Goal: Task Accomplishment & Management: Use online tool/utility

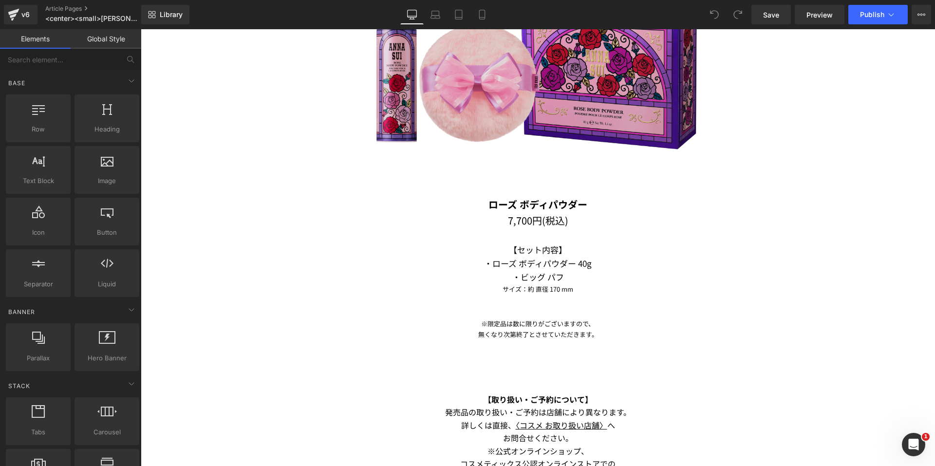
scroll to position [1705, 0]
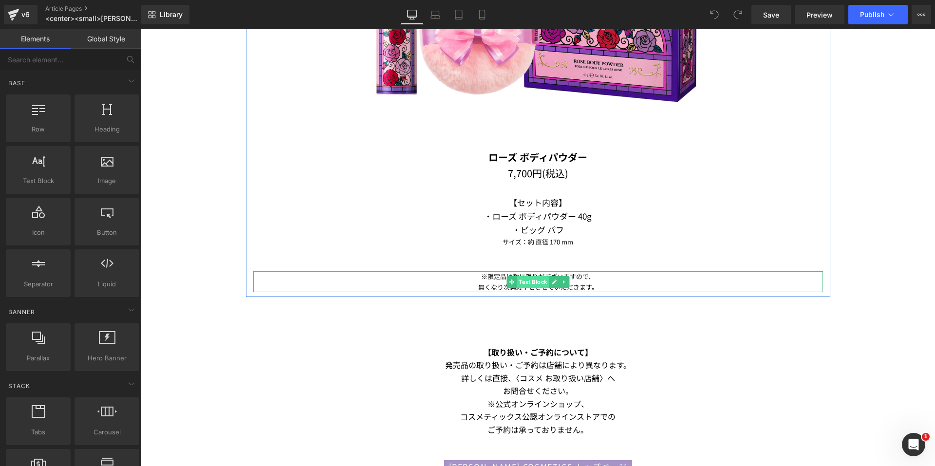
click at [517, 282] on span "Text Block" at bounding box center [533, 282] width 32 height 12
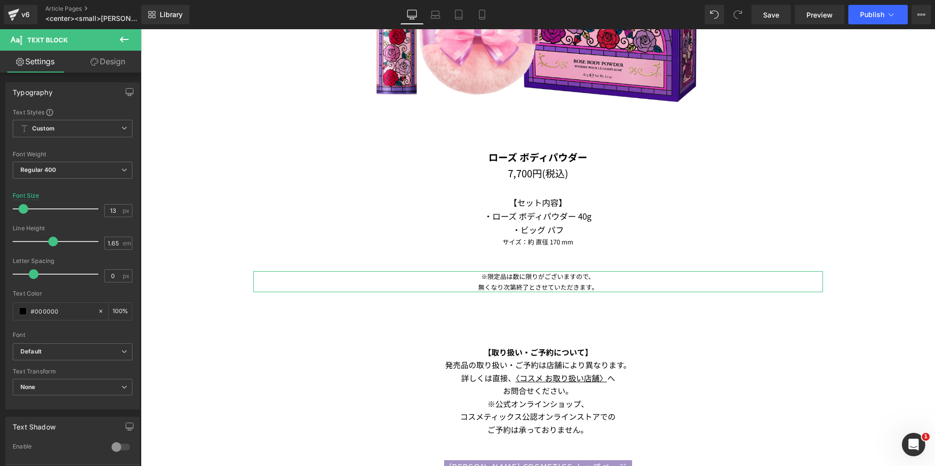
click at [114, 62] on link "Design" at bounding box center [108, 62] width 71 height 22
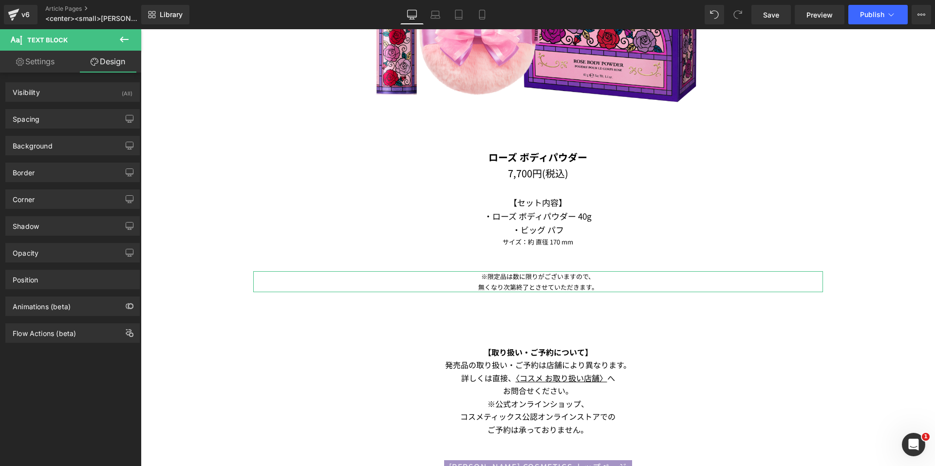
type input "50"
type input "0"
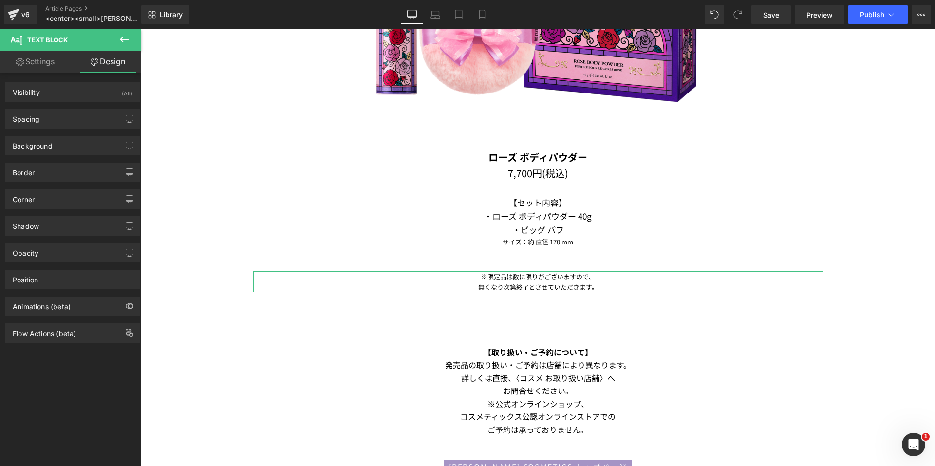
type input "0"
click at [57, 115] on div "Spacing" at bounding box center [72, 119] width 133 height 19
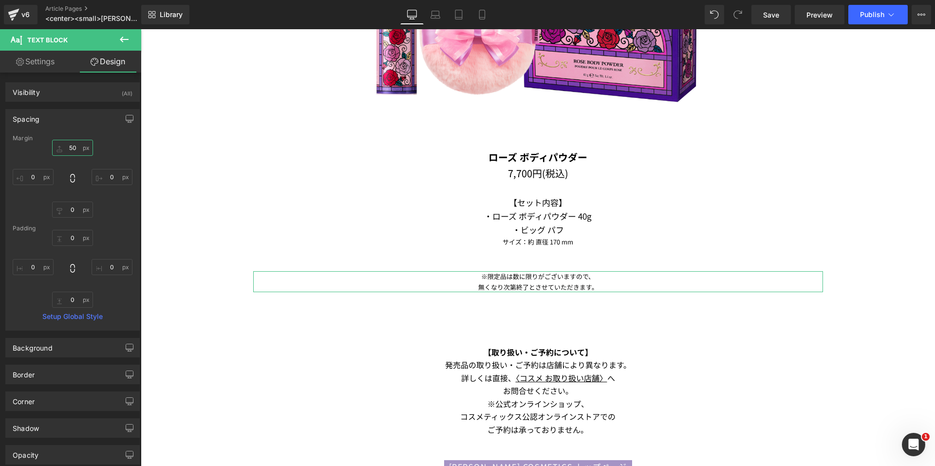
click at [70, 149] on input "50" at bounding box center [72, 148] width 41 height 16
type input "１"
type input "１０"
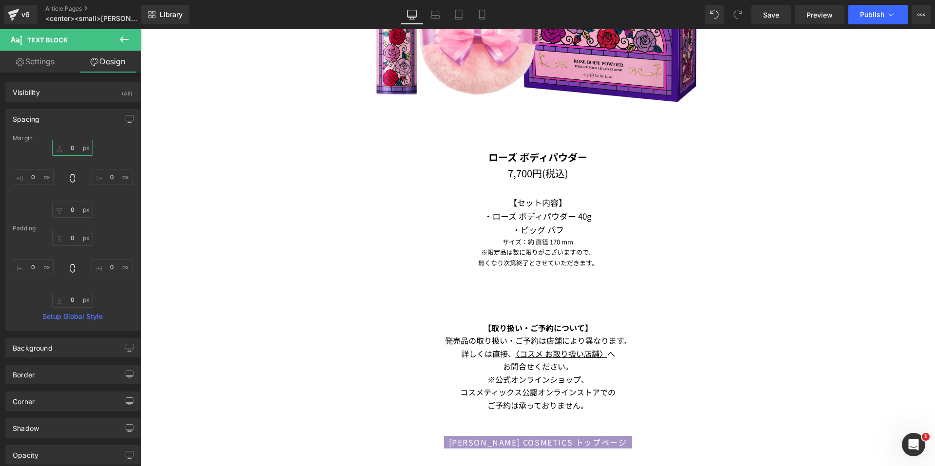
type input "１００"
type input "１０"
type input "１"
type input "１10"
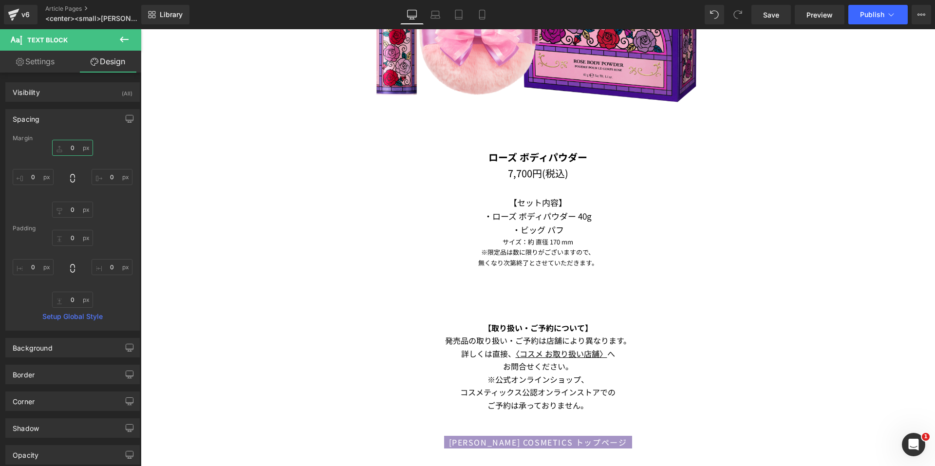
type input "[DATE]"
type input "１10"
type input "１1"
click at [77, 132] on div "Spacing [GEOGRAPHIC_DATA] １1 １1 0px 0 0px 0 0px 0 [GEOGRAPHIC_DATA] 0px 0 0px 0…" at bounding box center [72, 220] width 134 height 222
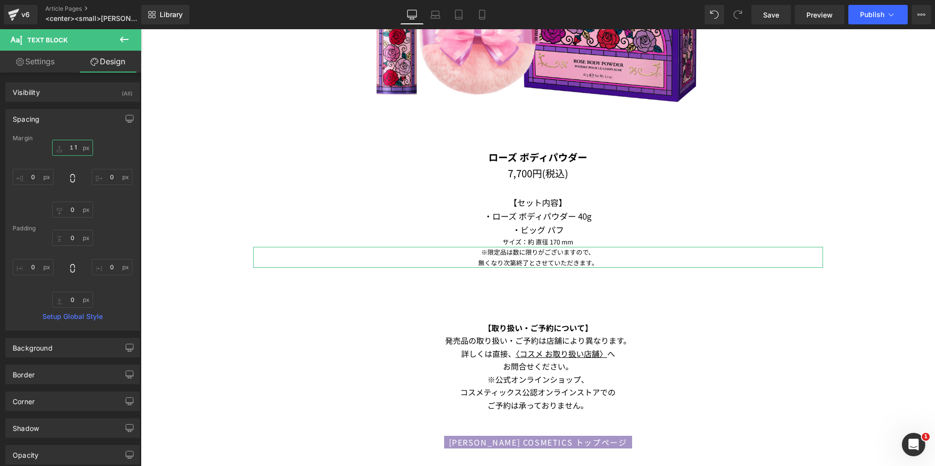
click at [65, 149] on input "１1" at bounding box center [72, 148] width 41 height 16
type input "１"
type input "１０"
type input "１００"
type input "１０"
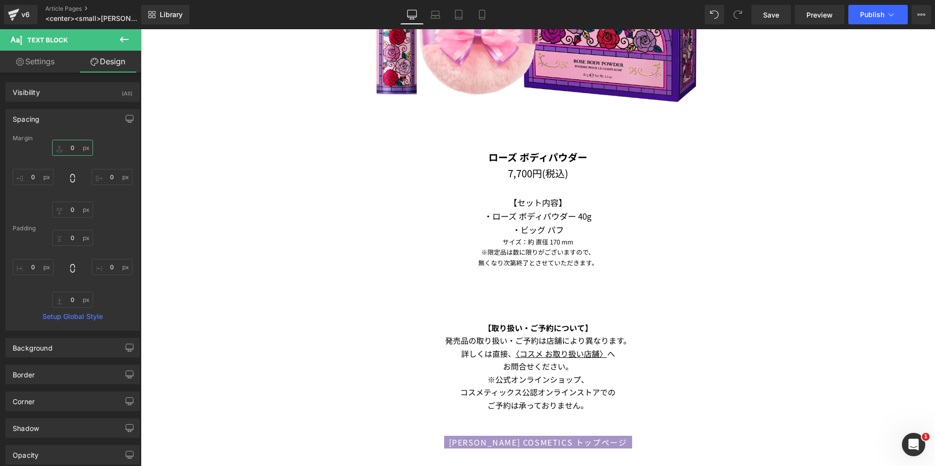
type input "１"
click at [74, 117] on div "Spacing" at bounding box center [72, 119] width 133 height 19
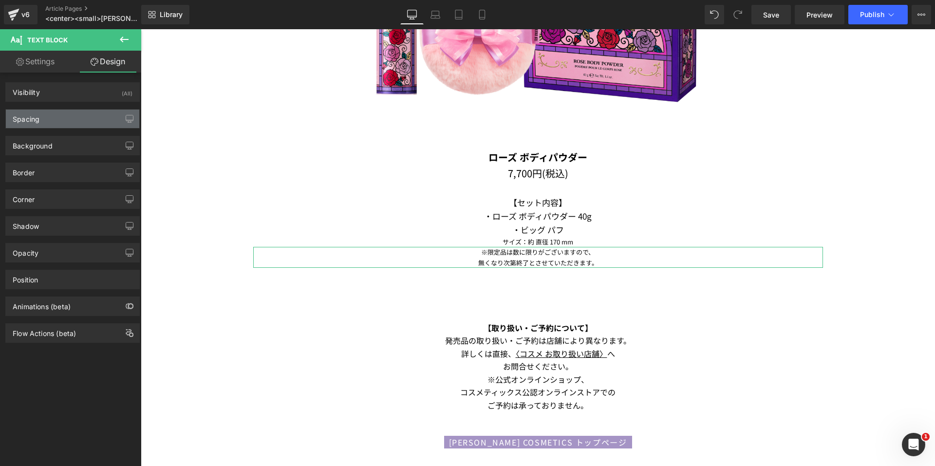
click at [77, 121] on div "Spacing" at bounding box center [72, 119] width 133 height 19
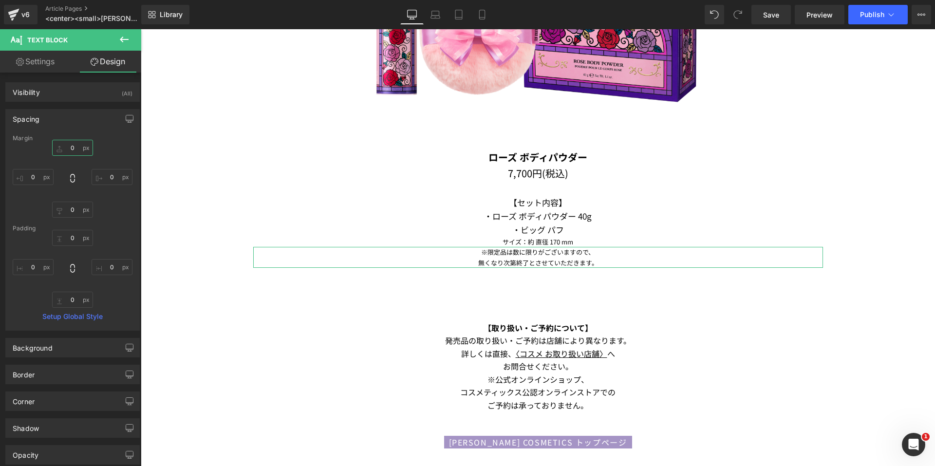
type input "１"
click at [72, 145] on input "１" at bounding box center [72, 148] width 41 height 16
type input "１"
type input "１０"
type input "１００"
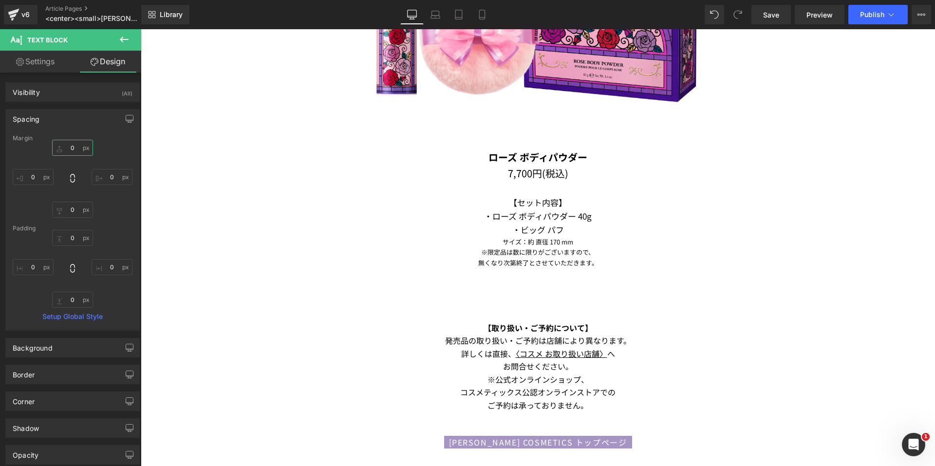
type input "１０"
type input "１"
type input "１1"
type input "１10"
click at [79, 132] on div "Spacing [GEOGRAPHIC_DATA] １10 １10 0px 0 0px 0 0px 0 [GEOGRAPHIC_DATA] 0px 0 0px…" at bounding box center [72, 220] width 134 height 222
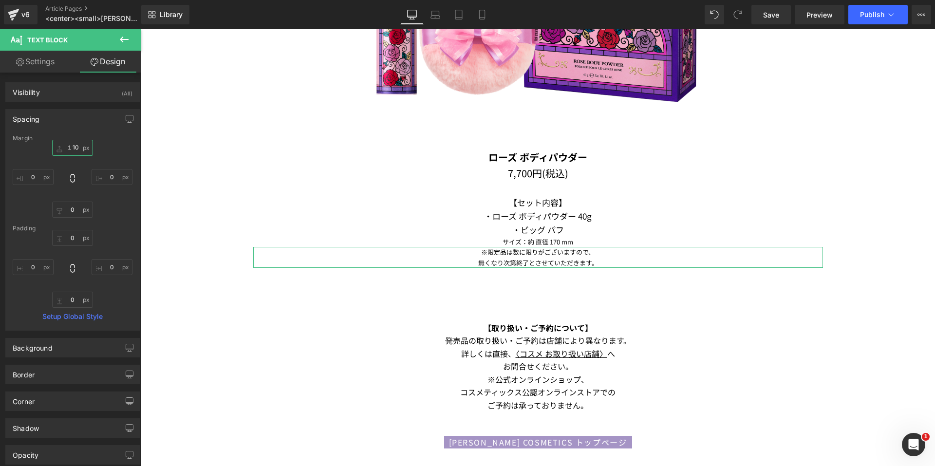
click at [67, 150] on input "１10" at bounding box center [72, 148] width 41 height 16
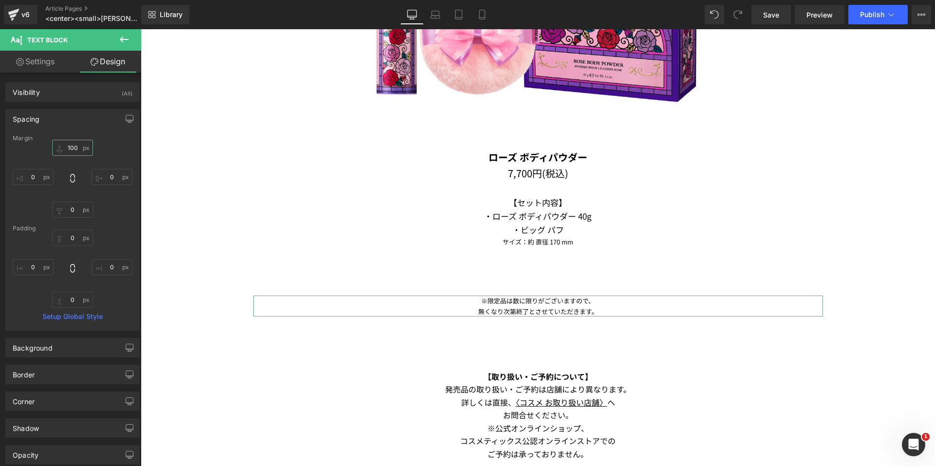
type input "100"
click at [43, 57] on link "Settings" at bounding box center [35, 62] width 71 height 22
type input "100"
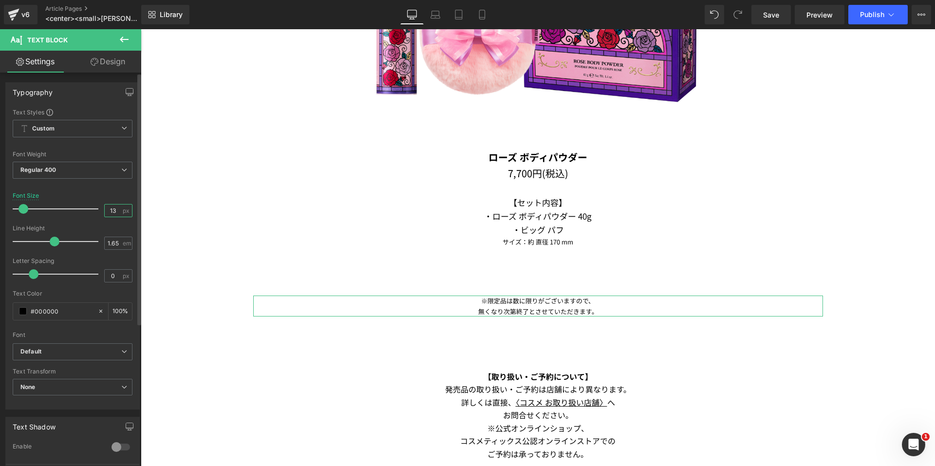
click at [114, 209] on input "13" at bounding box center [113, 211] width 17 height 12
type input "15"
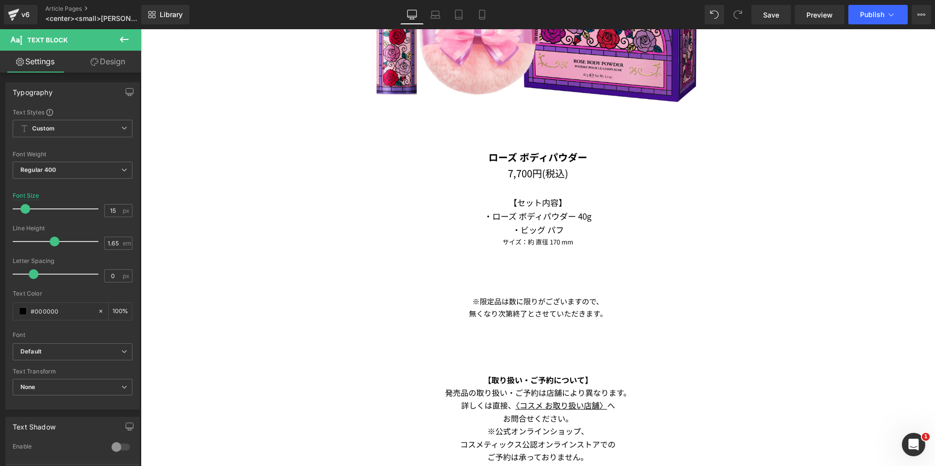
click at [515, 393] on p "発売品の取り扱い・ご予約は店舗により異なります。" at bounding box center [538, 392] width 570 height 13
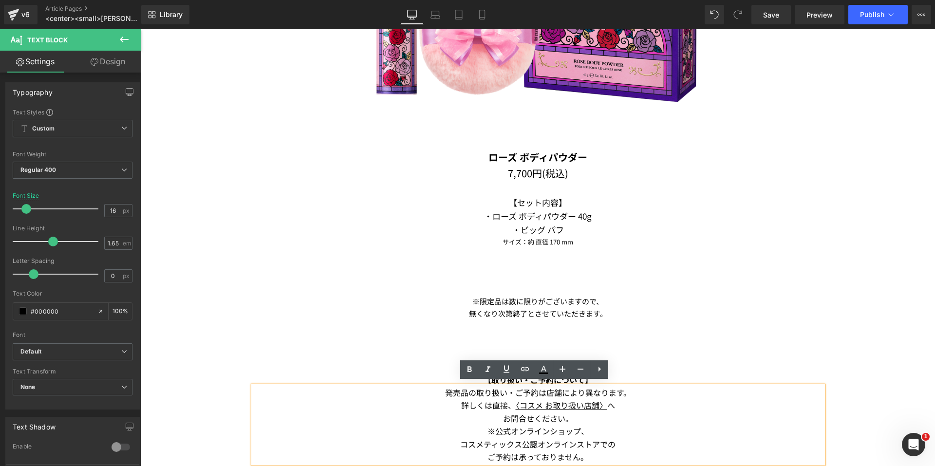
click at [751, 290] on div "ふわり。パウダードレスを肌に着飾る。 なめらかに華やいで、変身。 ローズ香るボディパウダー。 Text Block Image ローズ ボディパウダー 7,7…" at bounding box center [538, 70] width 585 height 498
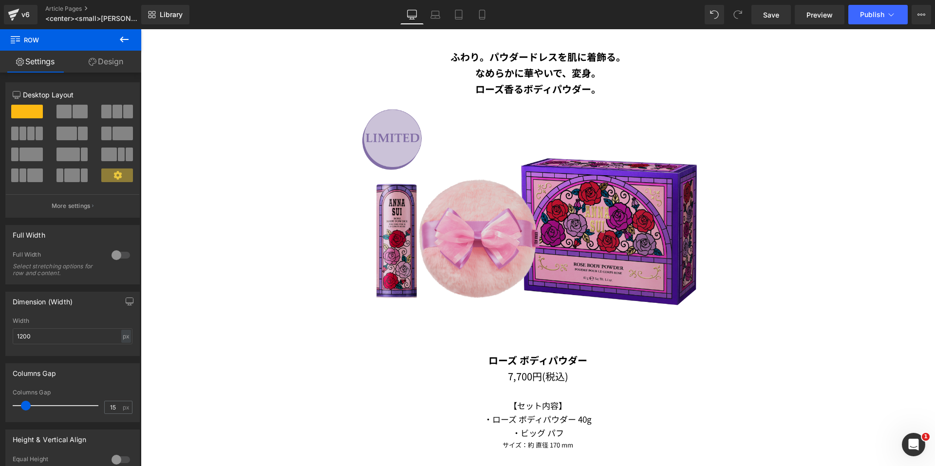
scroll to position [1559, 0]
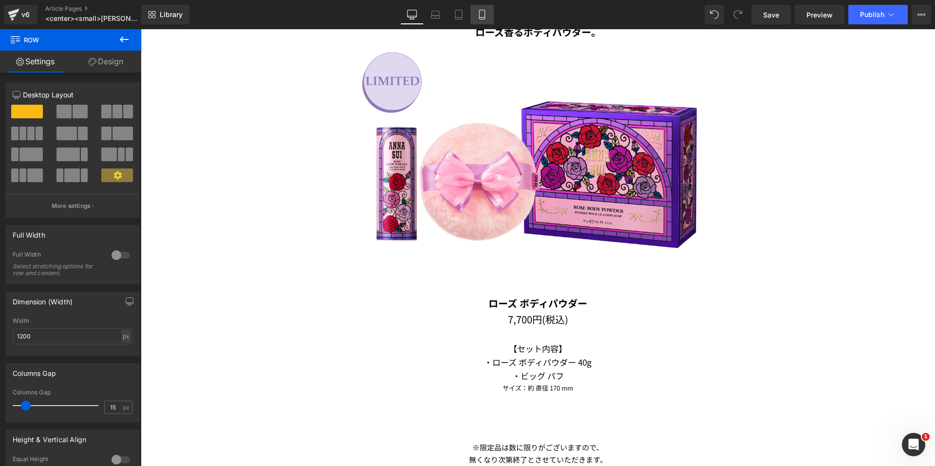
click at [487, 15] on icon at bounding box center [482, 15] width 10 height 10
type input "100"
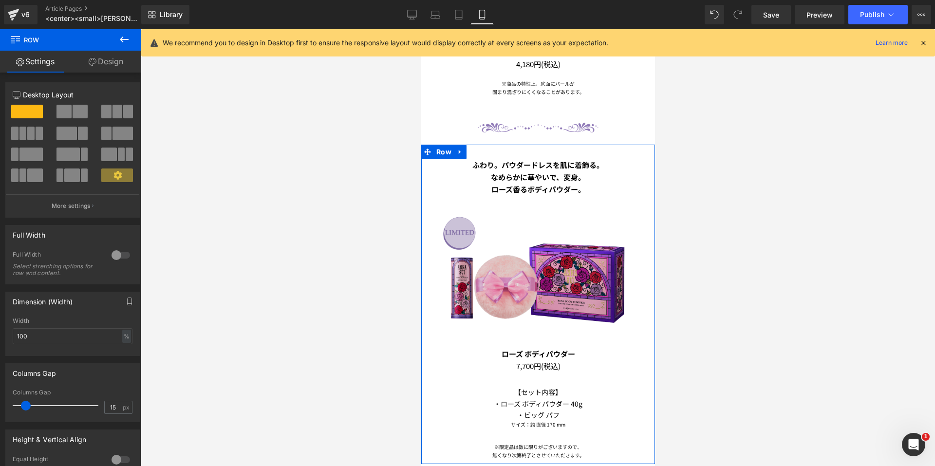
scroll to position [1098, 0]
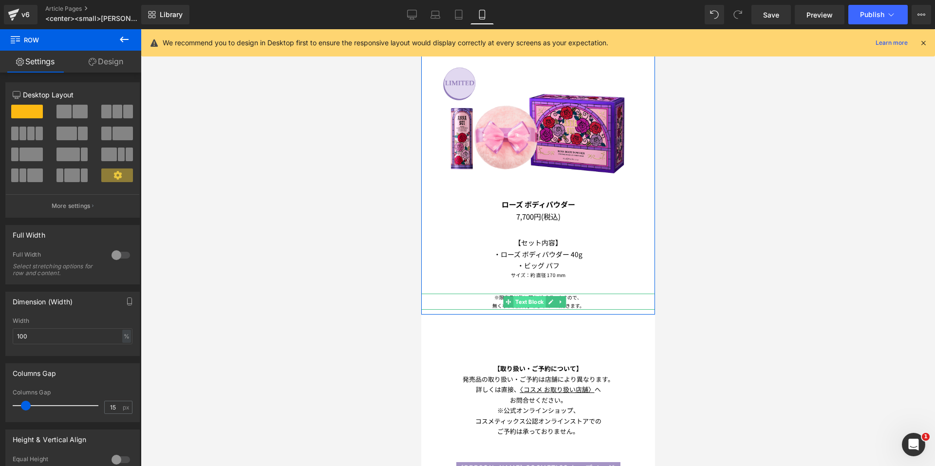
click at [532, 296] on span "Text Block" at bounding box center [529, 302] width 32 height 12
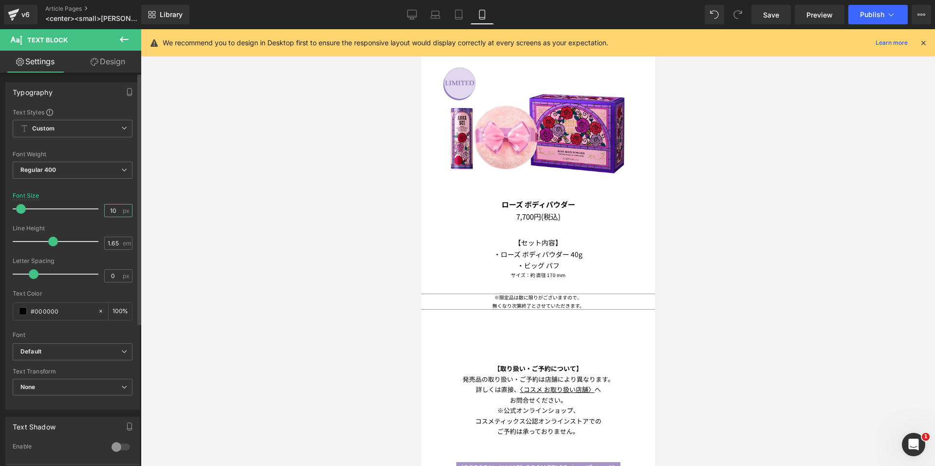
click at [114, 210] on input "10" at bounding box center [113, 211] width 17 height 12
type input "12"
click at [122, 63] on link "Design" at bounding box center [108, 62] width 71 height 22
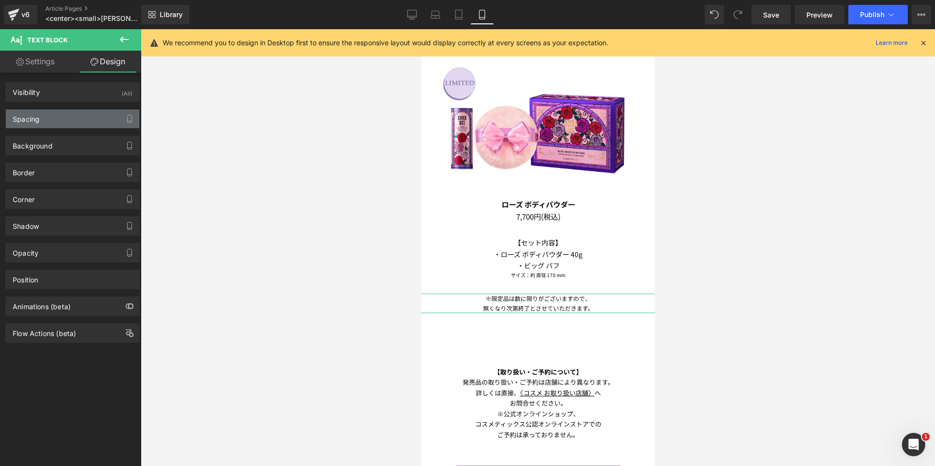
click at [72, 115] on div "Spacing" at bounding box center [72, 119] width 133 height 19
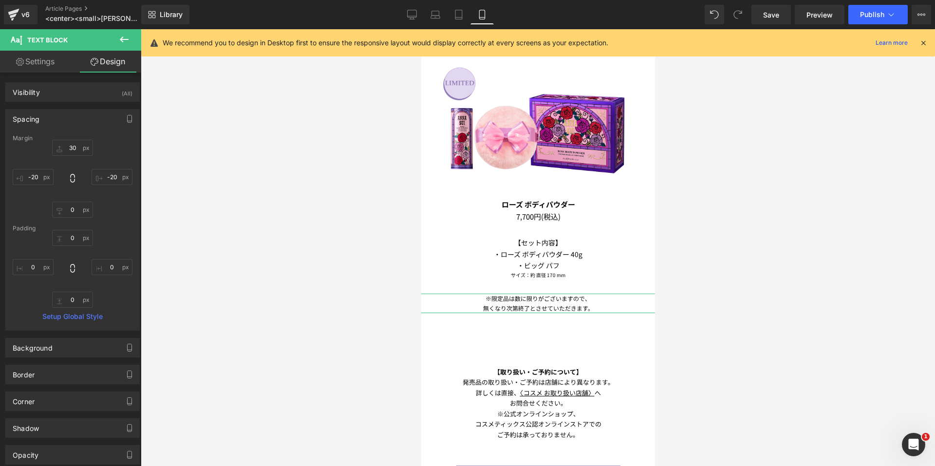
type input "30"
type input "-20"
type input "0"
type input "-20"
type input "0"
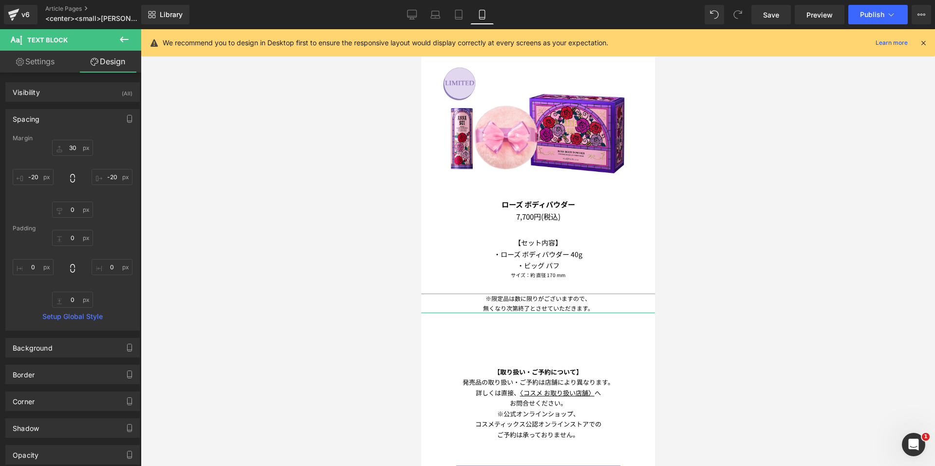
type input "0"
click at [65, 150] on input "30" at bounding box center [72, 148] width 41 height 16
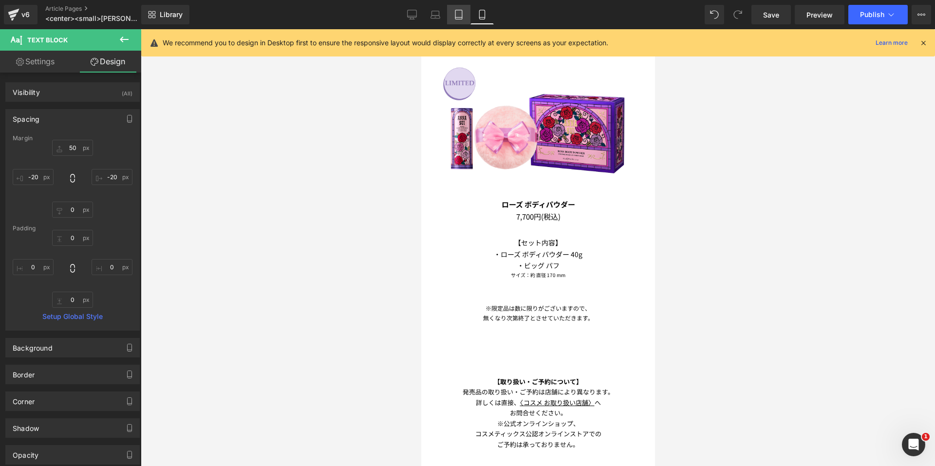
click at [460, 19] on icon at bounding box center [458, 14] width 7 height 9
type input "30"
type input "0"
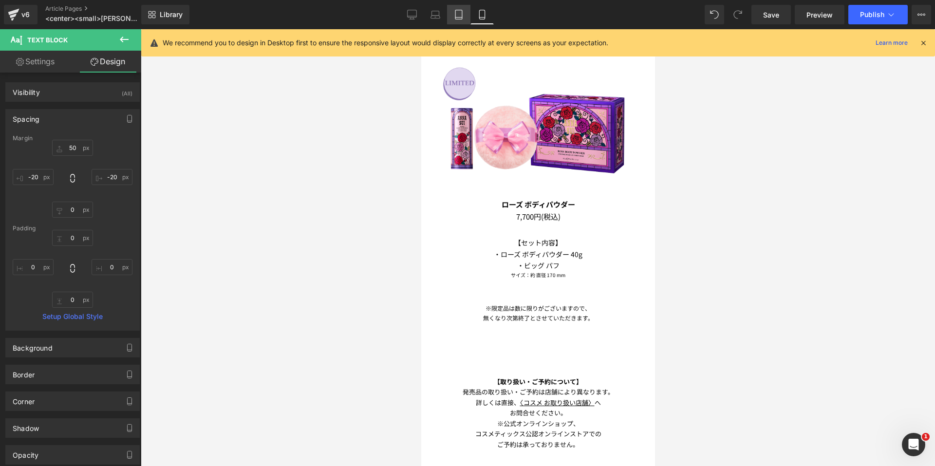
type input "0"
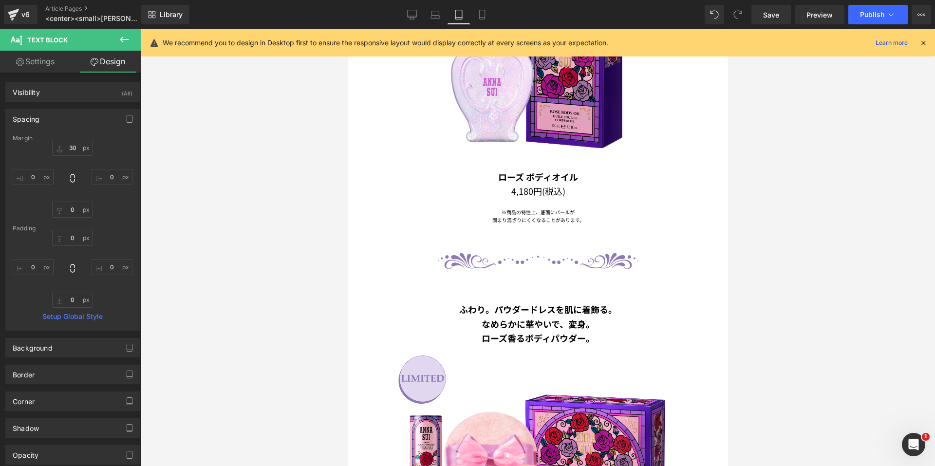
scroll to position [1443, 0]
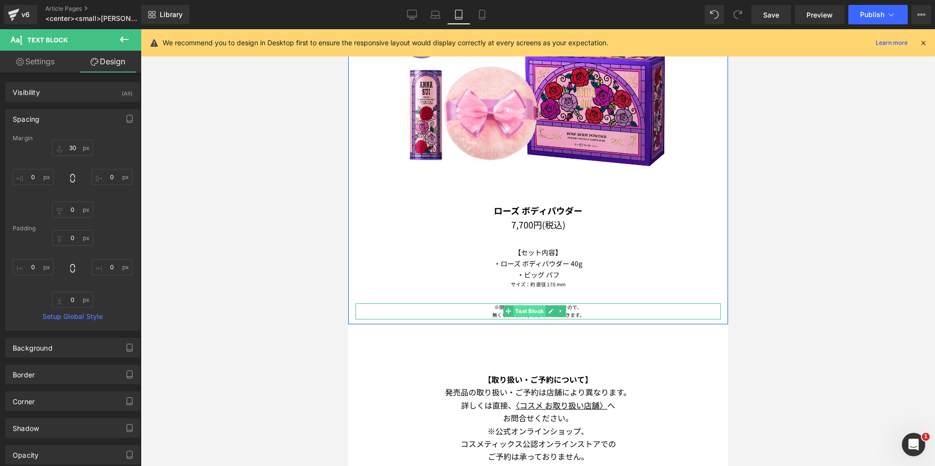
click at [517, 305] on span "Text Block" at bounding box center [529, 311] width 32 height 12
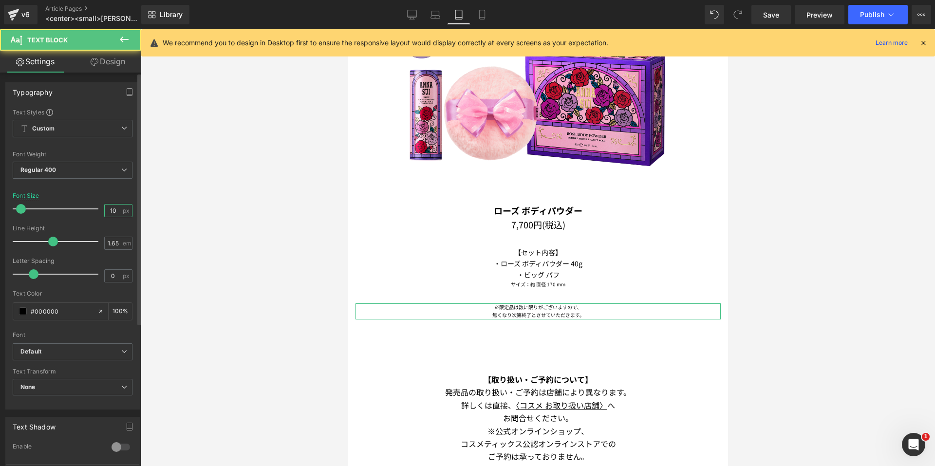
click at [113, 209] on input "10" at bounding box center [113, 211] width 17 height 12
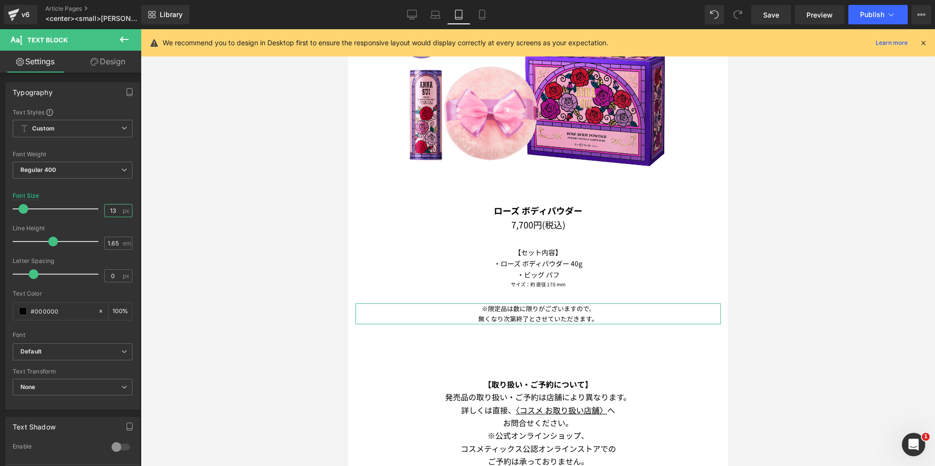
type input "13"
click at [117, 61] on link "Design" at bounding box center [108, 62] width 71 height 22
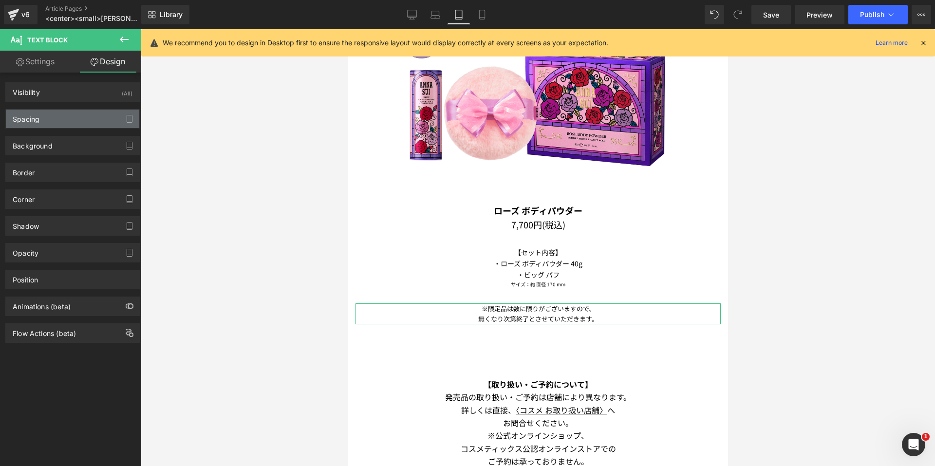
type input "30"
type input "0"
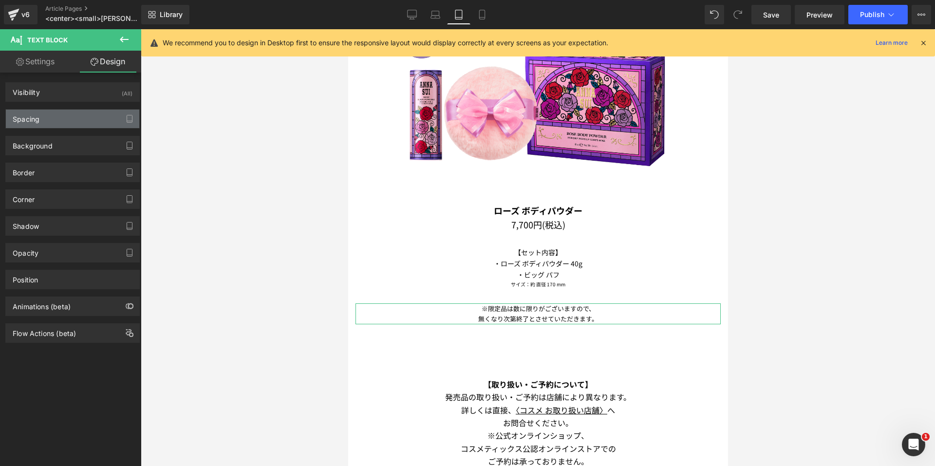
type input "0"
click at [91, 124] on div "Spacing" at bounding box center [72, 119] width 133 height 19
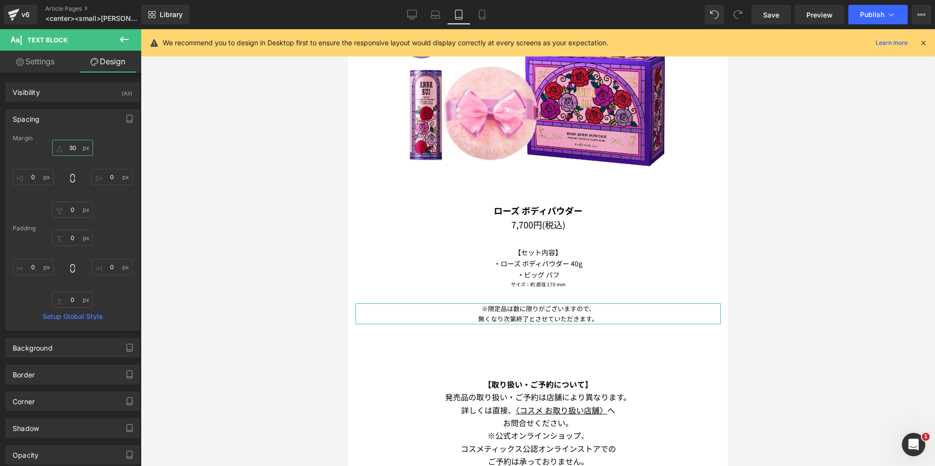
click at [78, 151] on input "30" at bounding box center [72, 148] width 41 height 16
type input "5-"
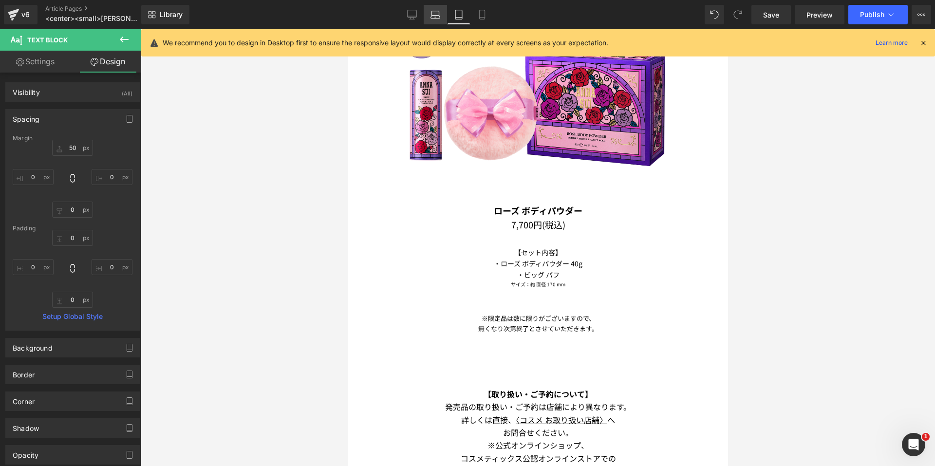
click at [439, 17] on icon at bounding box center [436, 15] width 10 height 10
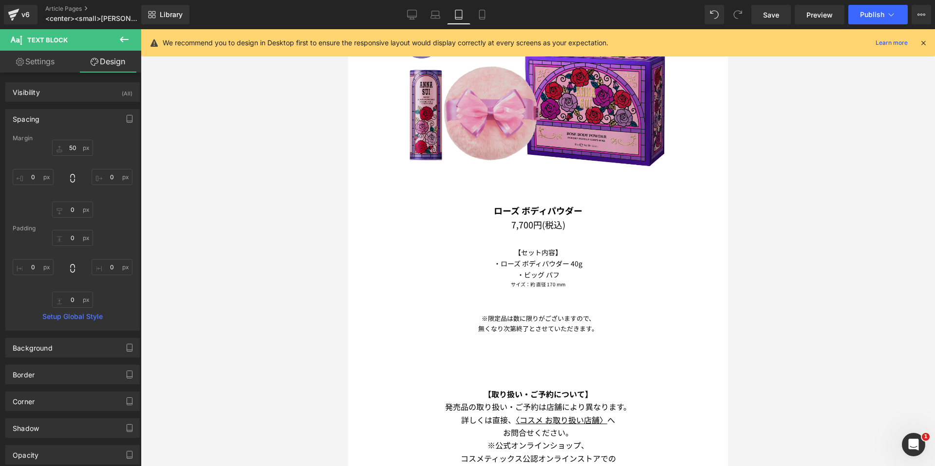
type input "30"
type input "0"
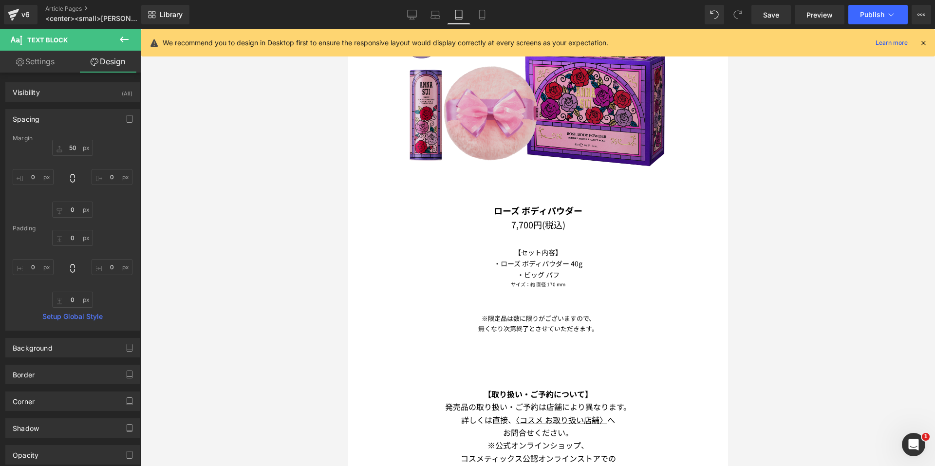
type input "0"
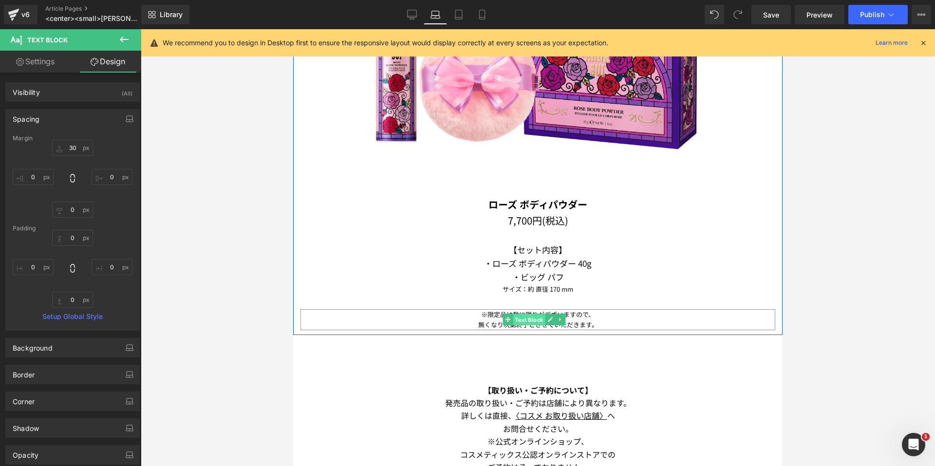
drag, startPoint x: 518, startPoint y: 310, endPoint x: 464, endPoint y: 275, distance: 64.5
click at [518, 314] on span "Text Block" at bounding box center [529, 320] width 32 height 12
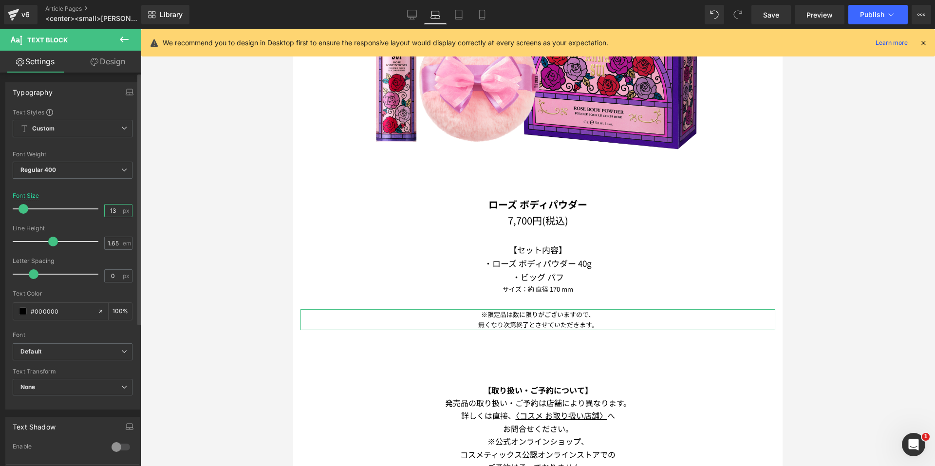
click at [117, 208] on input "13" at bounding box center [113, 211] width 17 height 12
type input "15"
click at [100, 61] on link "Design" at bounding box center [108, 62] width 71 height 22
click at [0, 0] on div "Spacing" at bounding box center [0, 0] width 0 height 0
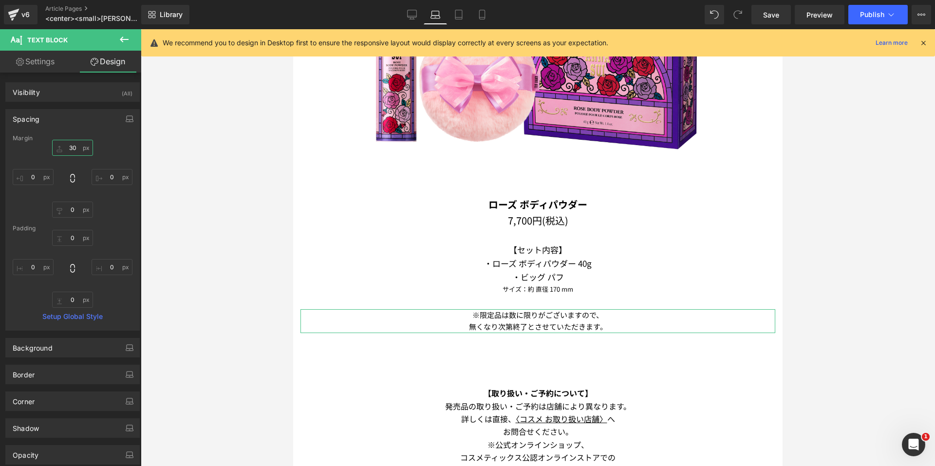
click at [64, 149] on input "30" at bounding box center [72, 148] width 41 height 16
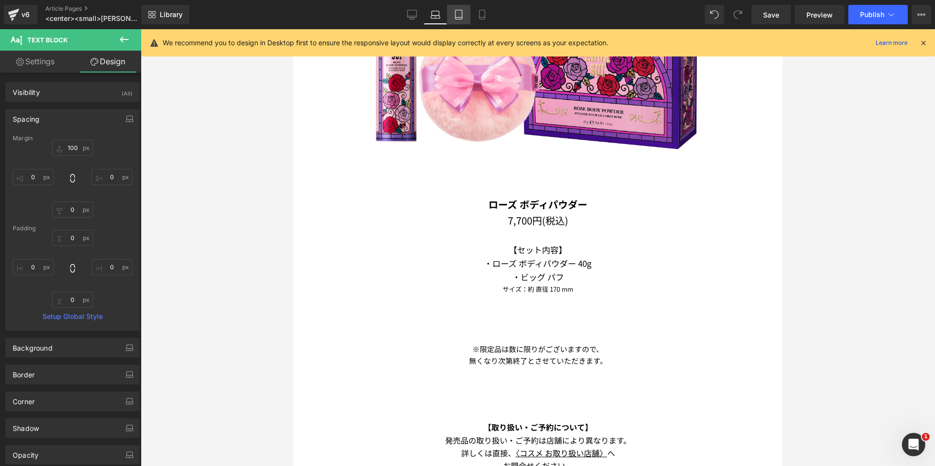
click at [459, 24] on div "Library Laptop Desktop Laptop Tablet Mobile Save Preview Publish Scheduled View…" at bounding box center [538, 14] width 794 height 29
click at [482, 22] on link "Mobile" at bounding box center [482, 14] width 23 height 19
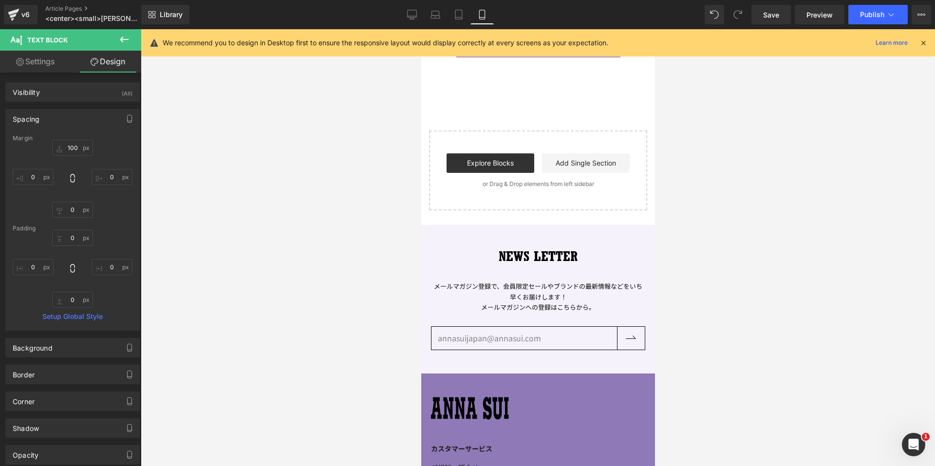
type input "50"
type input "-20"
type input "0"
type input "-20"
type input "0"
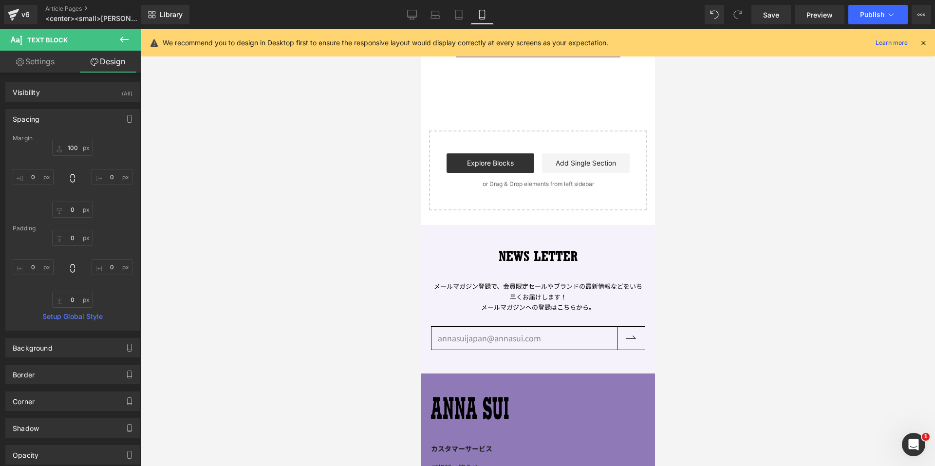
type input "0"
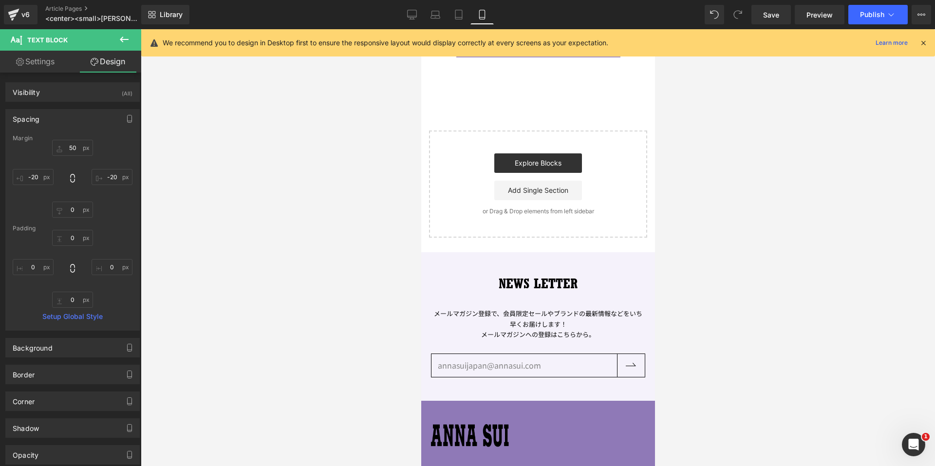
scroll to position [1054, 0]
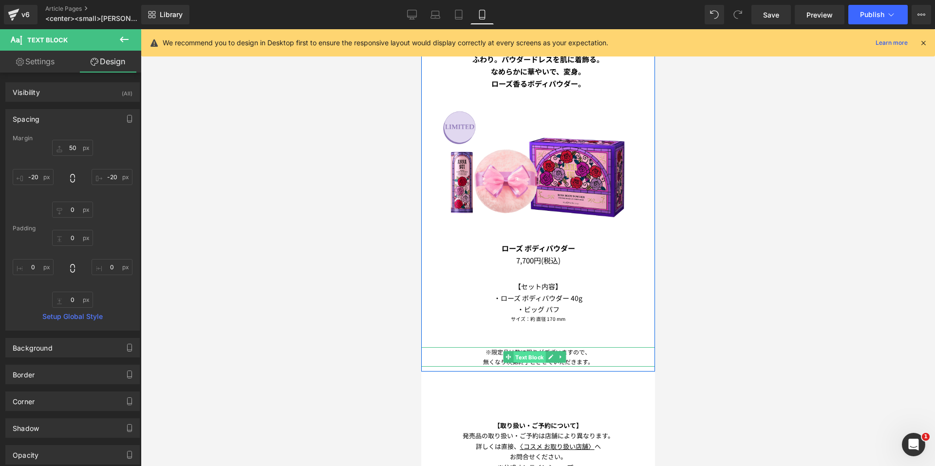
drag, startPoint x: 531, startPoint y: 339, endPoint x: 593, endPoint y: 225, distance: 129.7
click at [531, 352] on span "Text Block" at bounding box center [529, 358] width 32 height 12
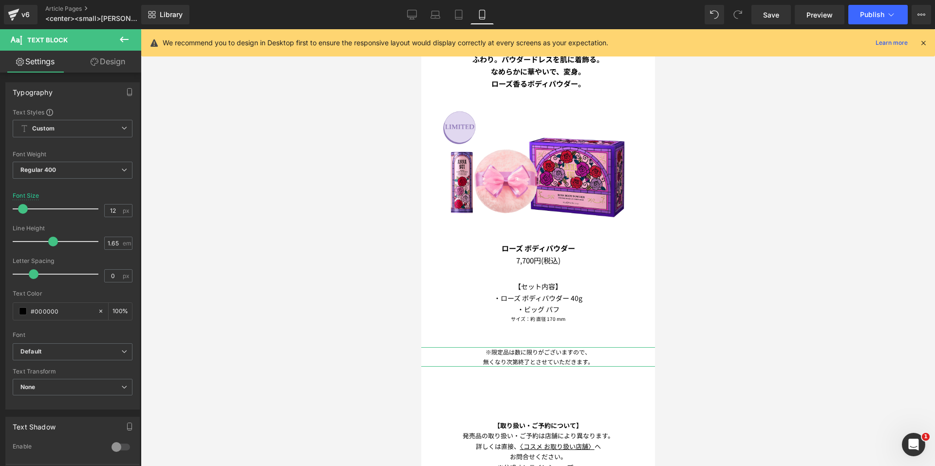
click at [110, 66] on link "Design" at bounding box center [108, 62] width 71 height 22
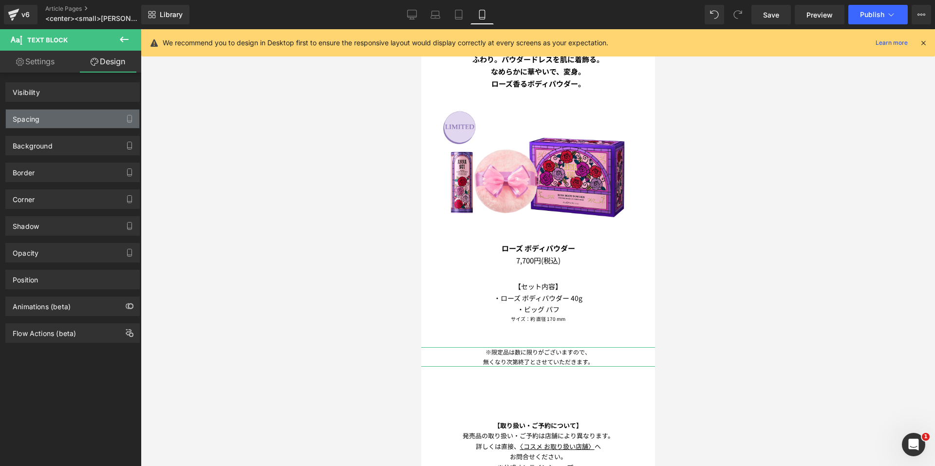
click at [70, 120] on div "Spacing" at bounding box center [72, 119] width 133 height 19
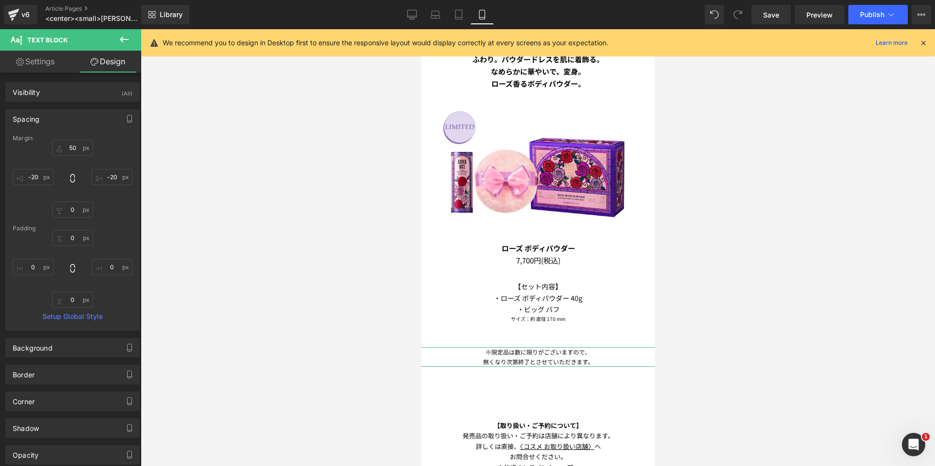
type input "50"
type input "-20"
type input "0"
type input "-20"
type input "0"
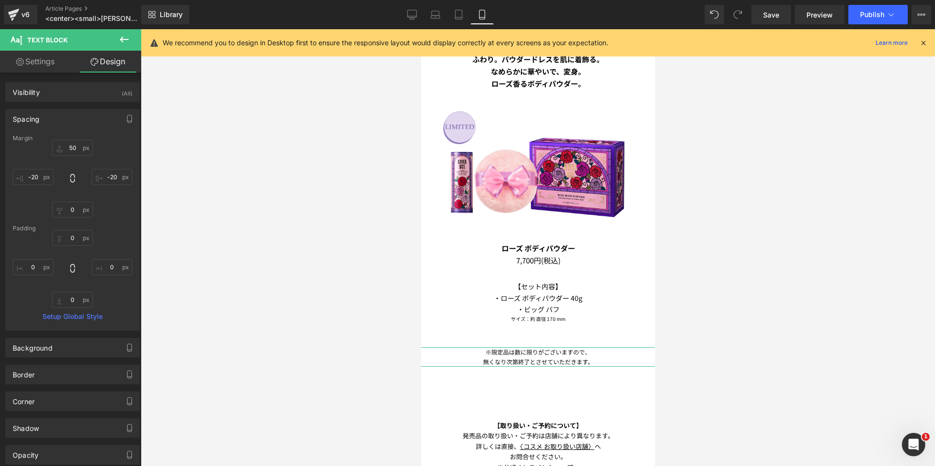
type input "0"
click at [72, 147] on input "50" at bounding box center [72, 148] width 41 height 16
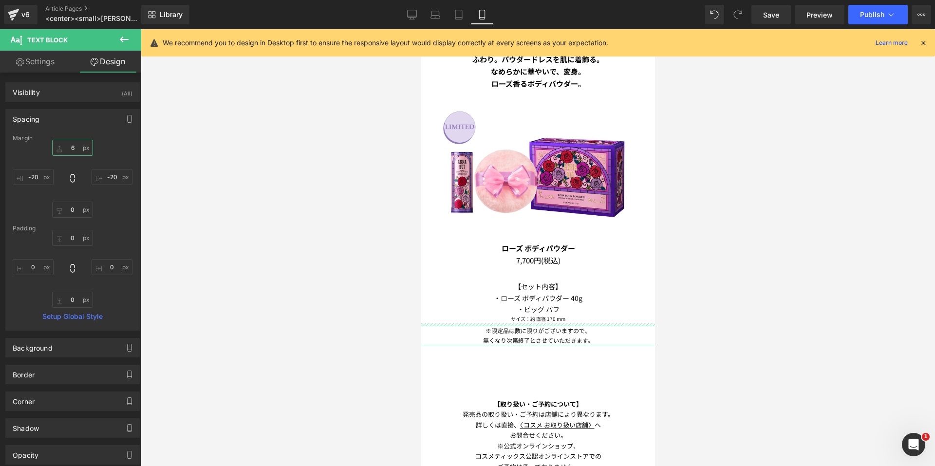
type input "60"
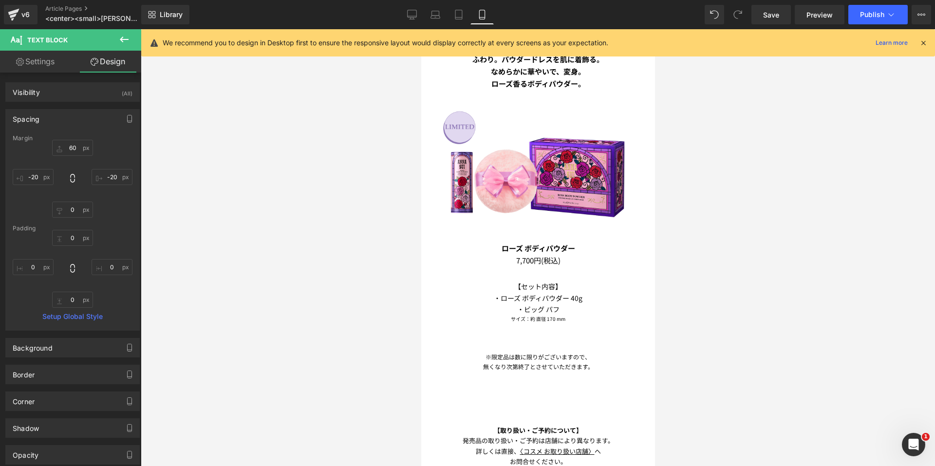
click at [749, 204] on div at bounding box center [538, 247] width 795 height 437
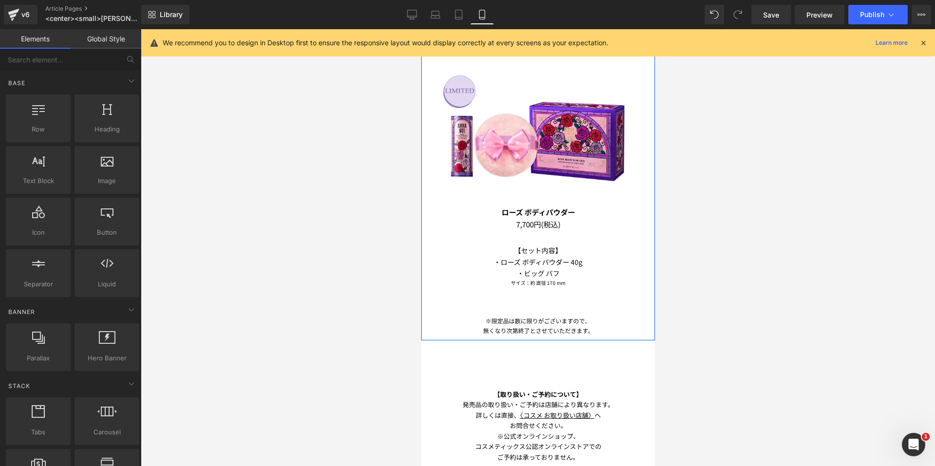
scroll to position [1152, 0]
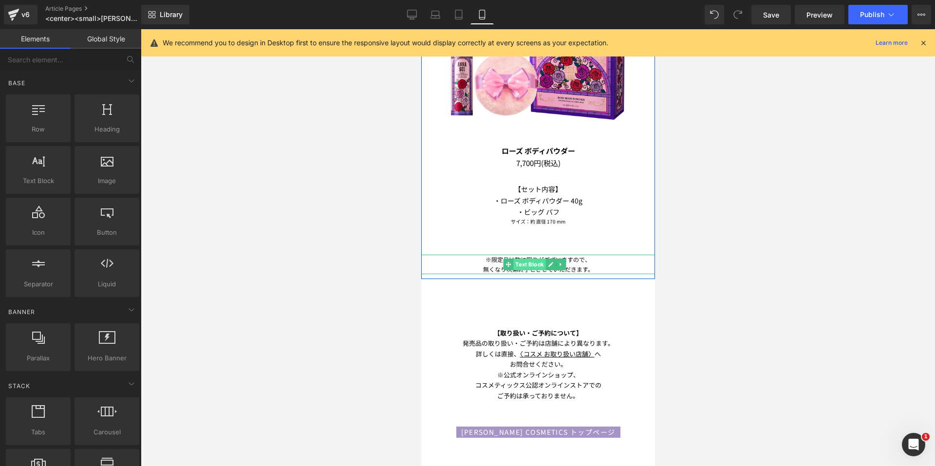
click at [535, 259] on span "Text Block" at bounding box center [529, 265] width 32 height 12
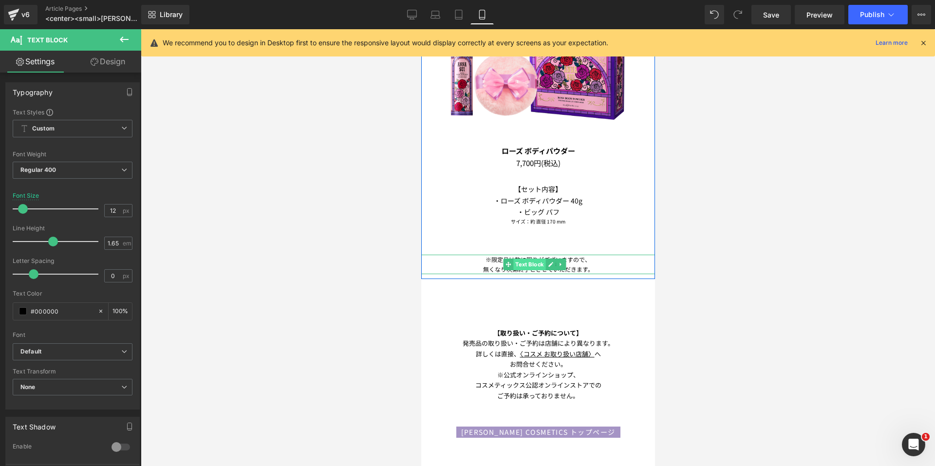
click at [513, 259] on span "Text Block" at bounding box center [529, 265] width 32 height 12
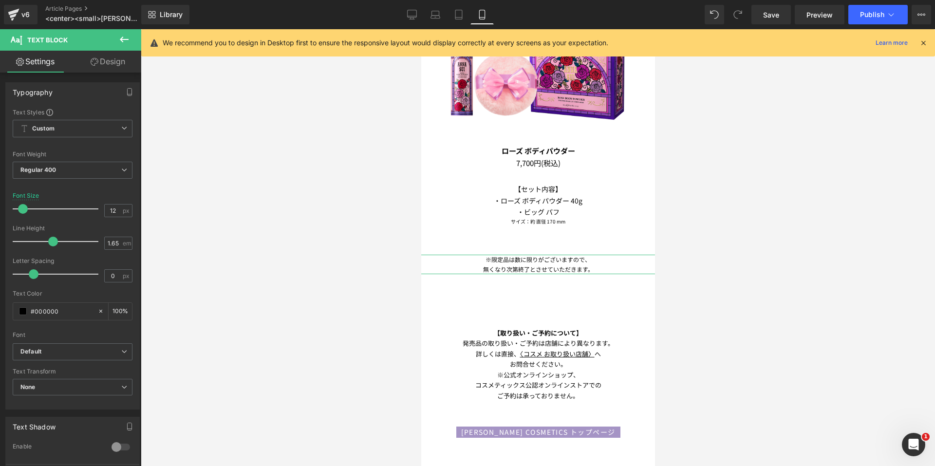
click at [93, 64] on icon at bounding box center [95, 62] width 8 height 8
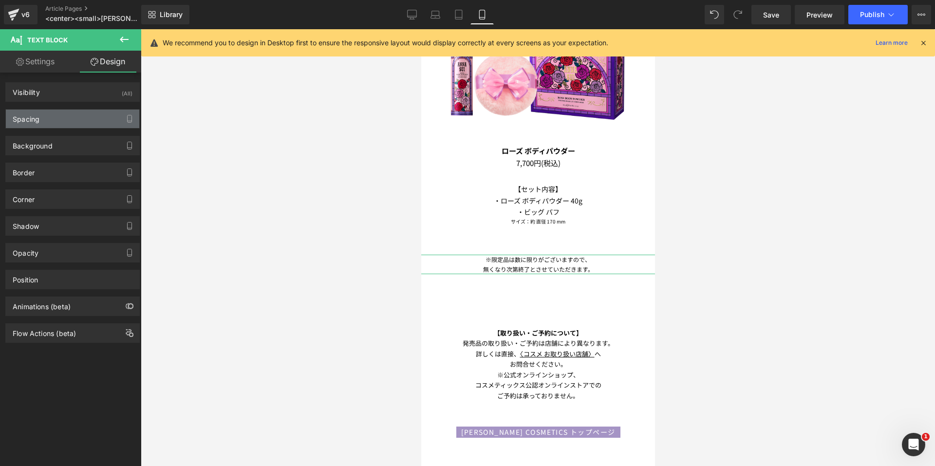
click at [95, 112] on div "Spacing" at bounding box center [72, 119] width 133 height 19
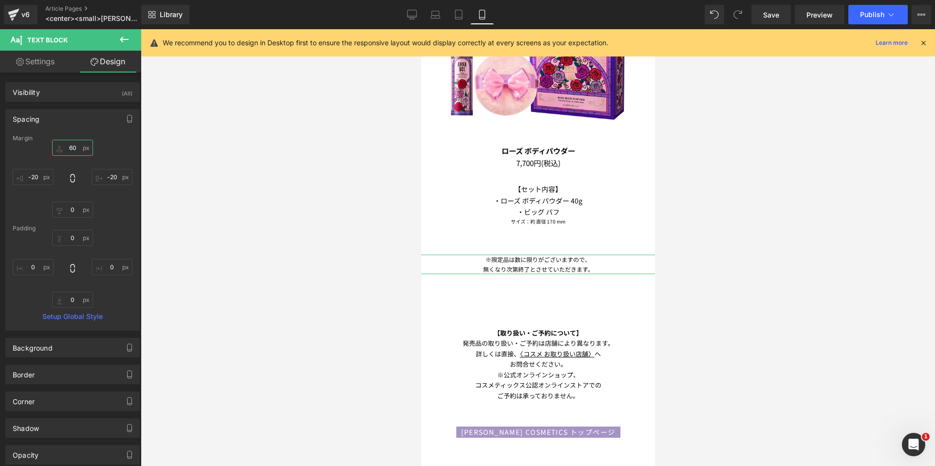
click at [77, 149] on input "60" at bounding box center [72, 148] width 41 height 16
type input "70"
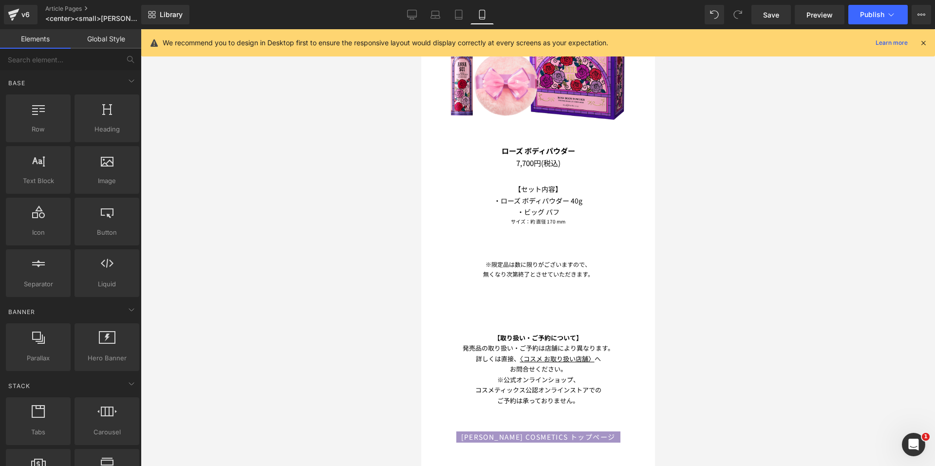
click at [740, 275] on div at bounding box center [538, 247] width 795 height 437
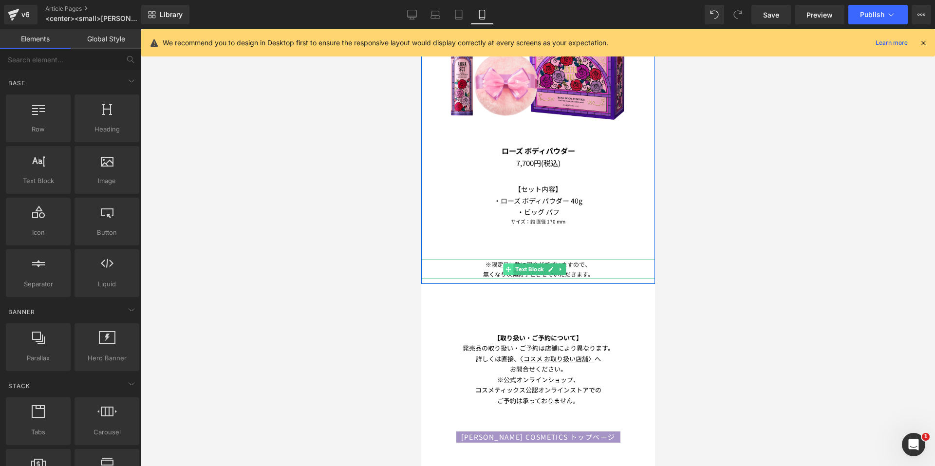
click at [510, 266] on icon at bounding box center [507, 269] width 5 height 6
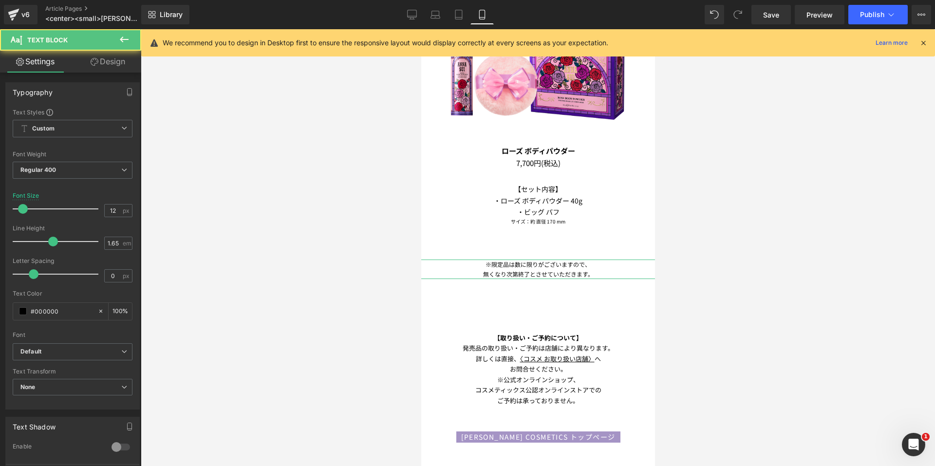
click at [115, 65] on link "Design" at bounding box center [108, 62] width 71 height 22
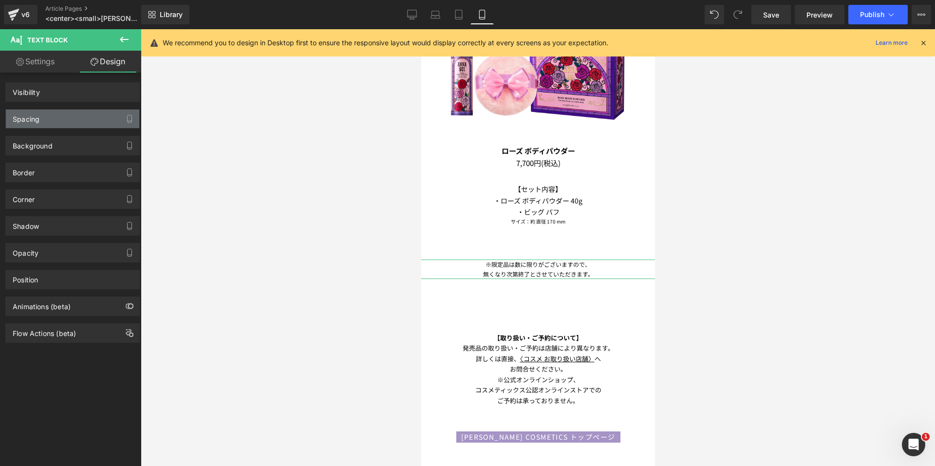
click at [68, 119] on div "Spacing" at bounding box center [72, 119] width 133 height 19
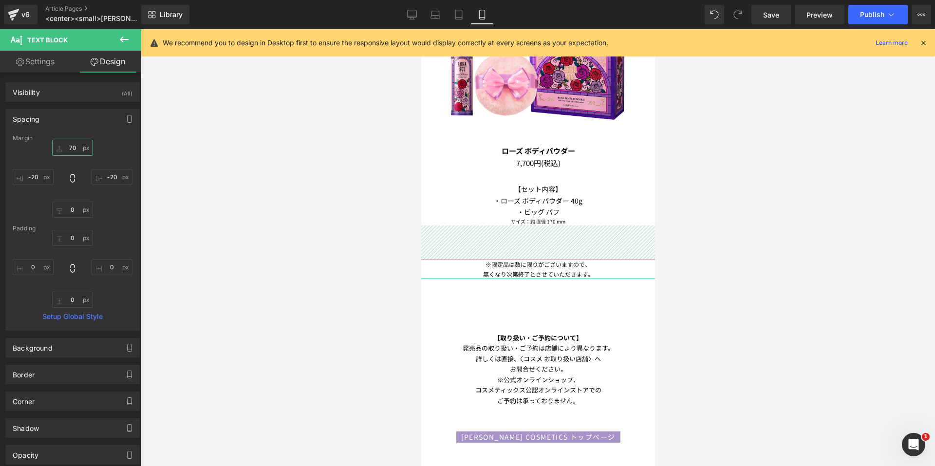
click at [75, 145] on input "70" at bounding box center [72, 148] width 41 height 16
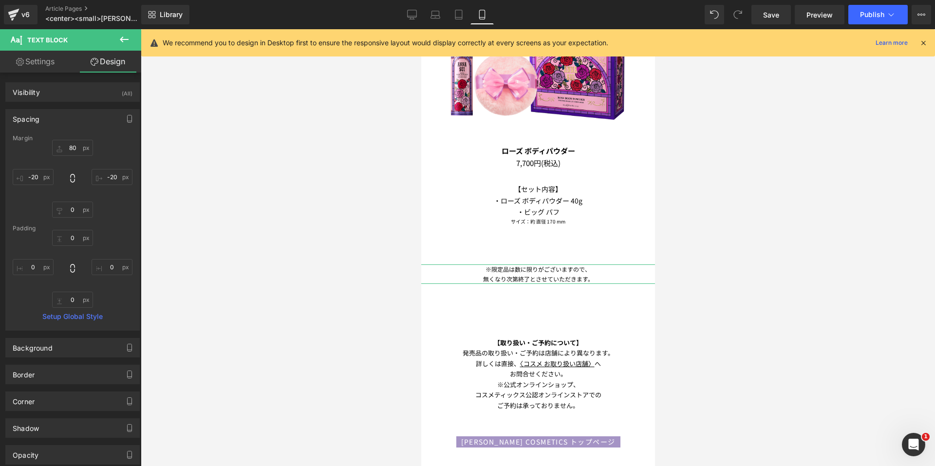
click at [118, 153] on div "80 80 -20px -20 0px 0 -20px -20" at bounding box center [73, 179] width 120 height 78
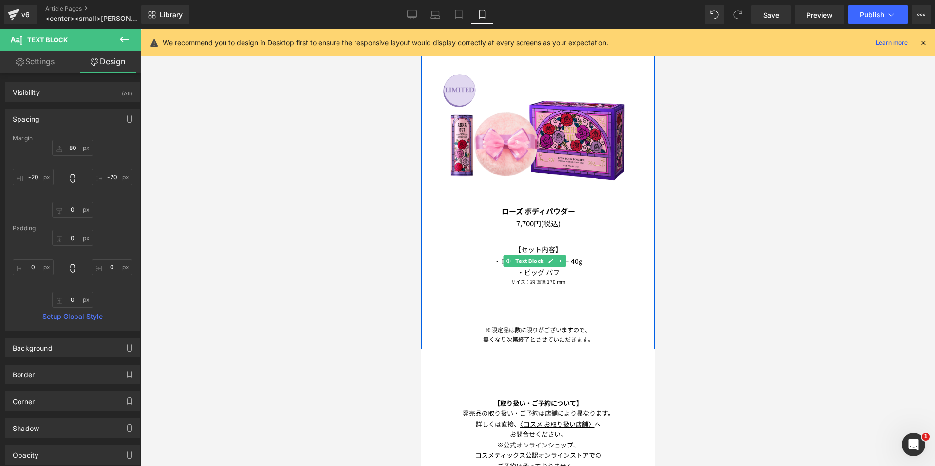
scroll to position [957, 0]
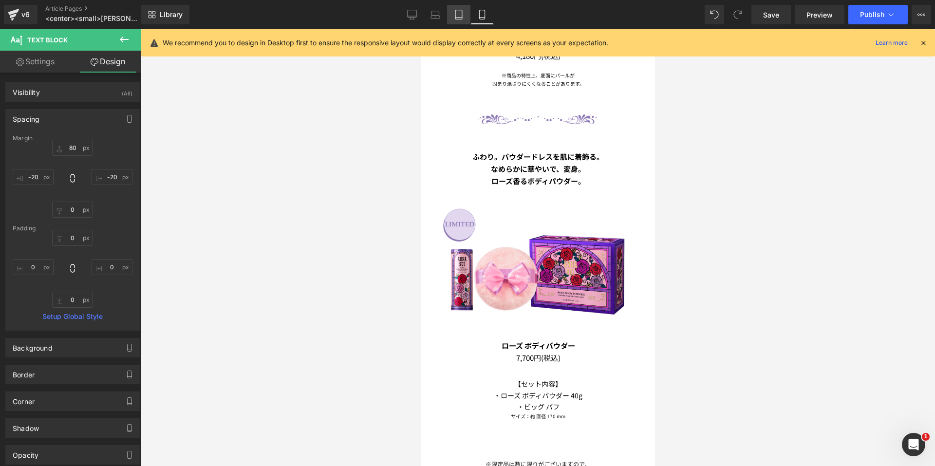
click at [451, 14] on link "Tablet" at bounding box center [458, 14] width 23 height 19
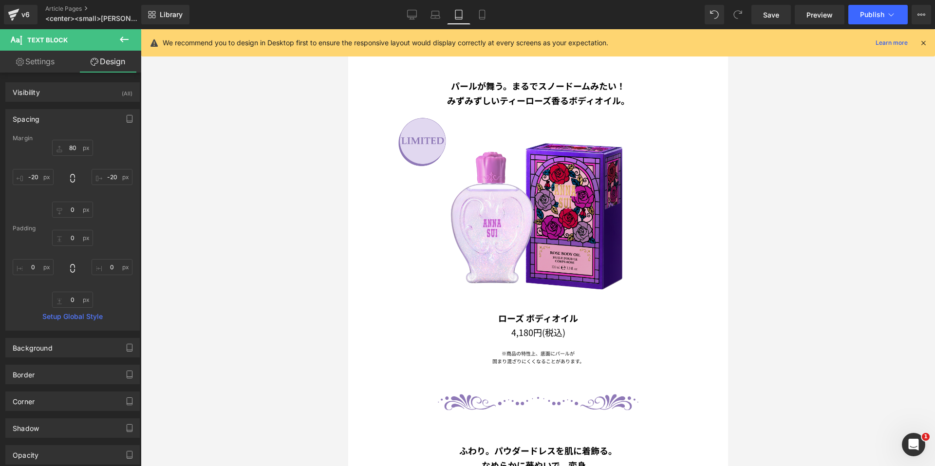
type input "50"
type input "0"
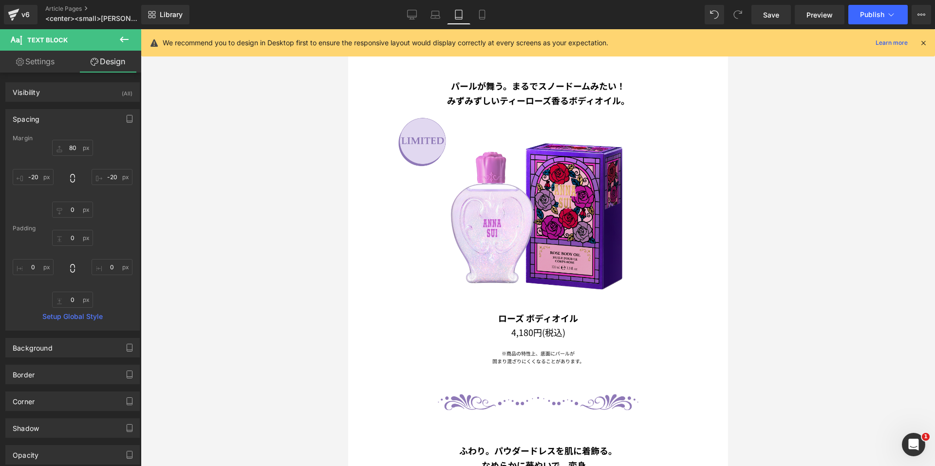
type input "0"
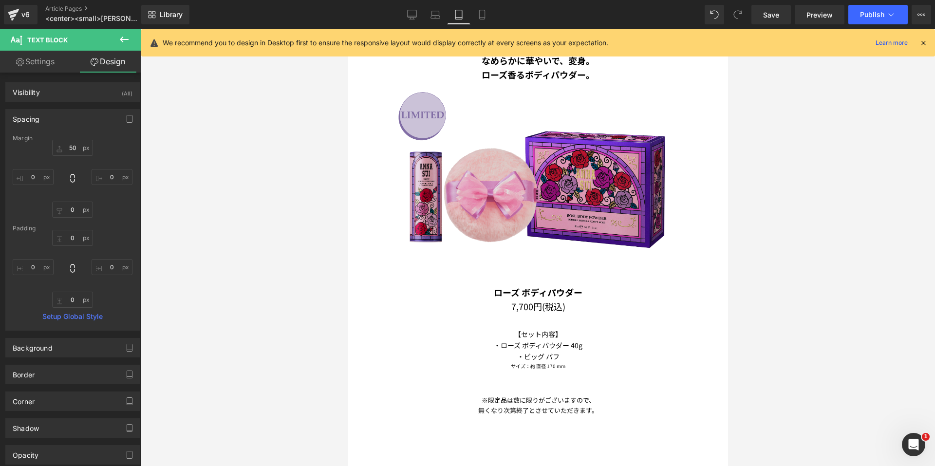
scroll to position [1443, 0]
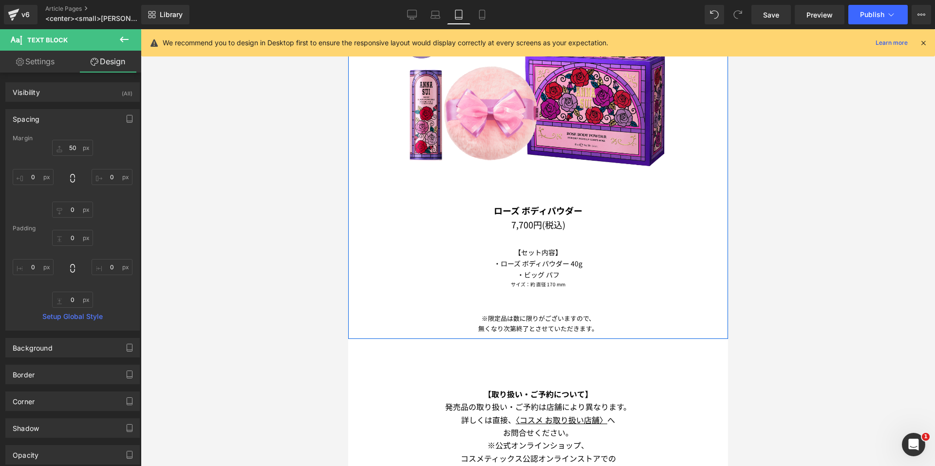
click at [520, 313] on p "※限定品は数に限りがございますので、" at bounding box center [537, 318] width 365 height 10
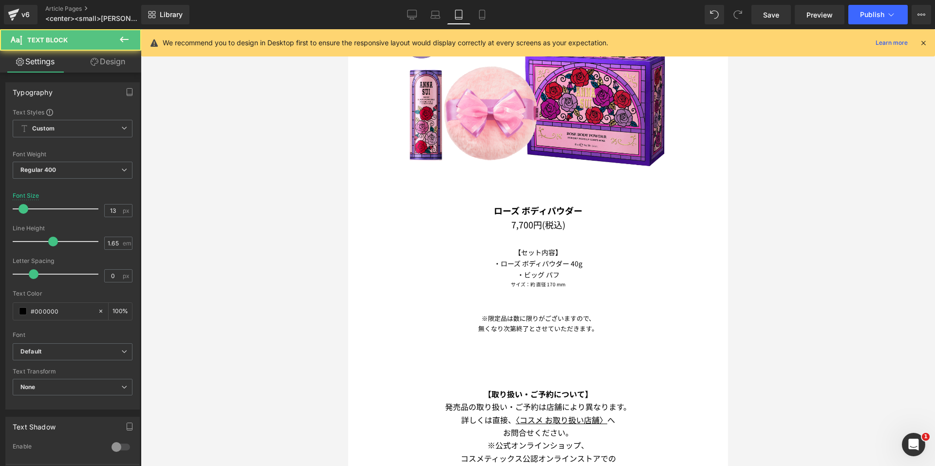
click at [106, 62] on link "Design" at bounding box center [108, 62] width 71 height 22
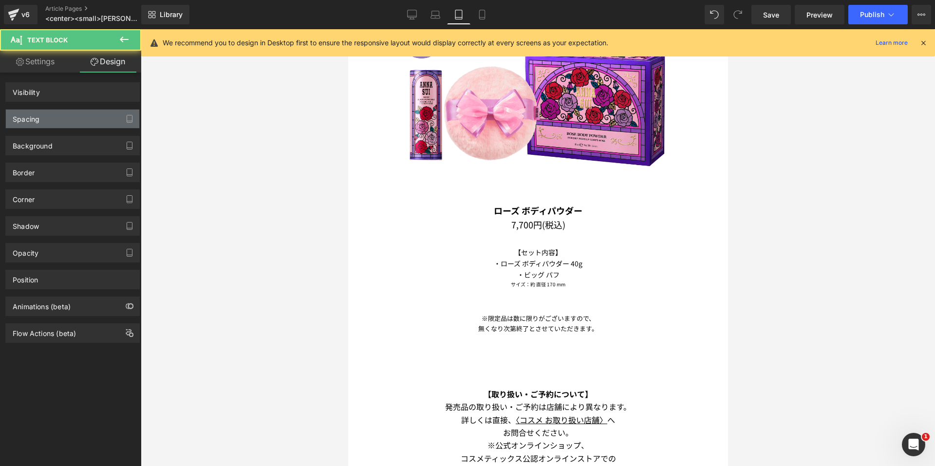
click at [72, 115] on div "Spacing" at bounding box center [72, 119] width 133 height 19
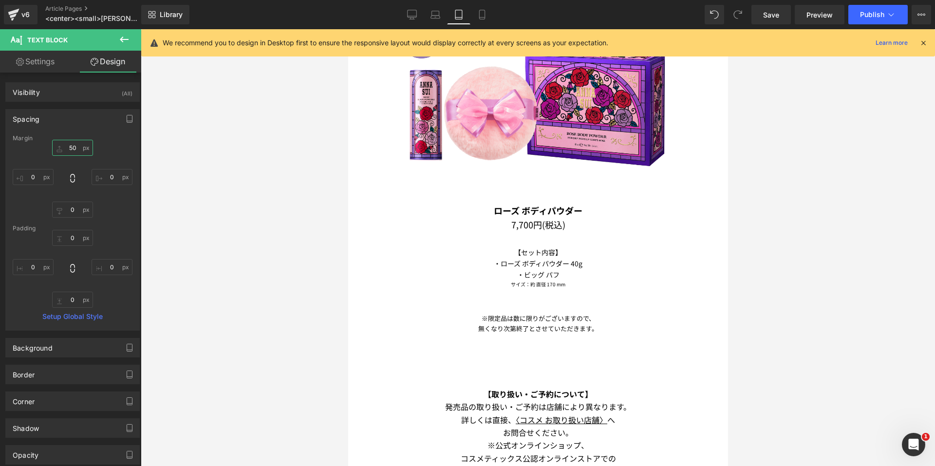
click at [69, 145] on input "50" at bounding box center [72, 148] width 41 height 16
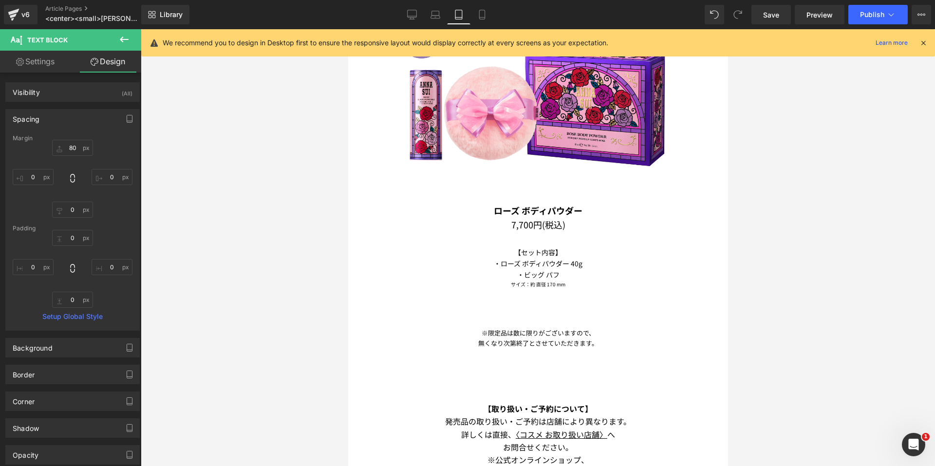
drag, startPoint x: 412, startPoint y: 19, endPoint x: 414, endPoint y: 30, distance: 11.4
click at [412, 19] on icon at bounding box center [412, 15] width 10 height 10
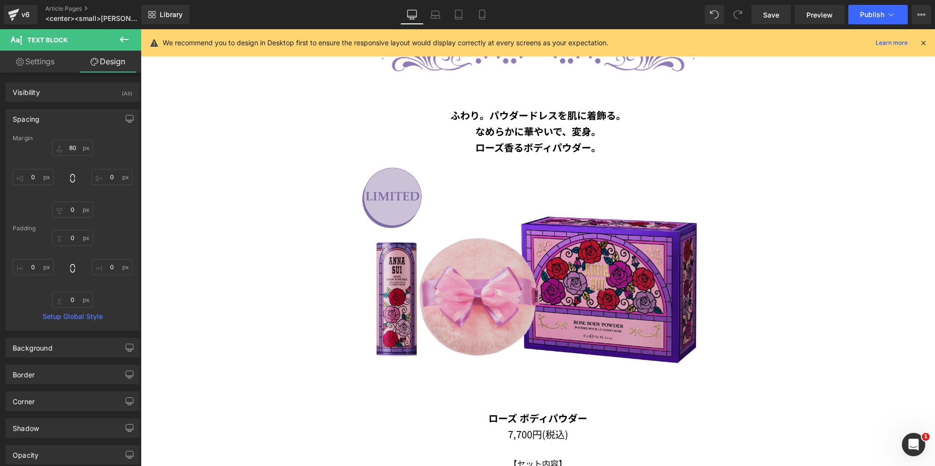
type input "100"
type input "0"
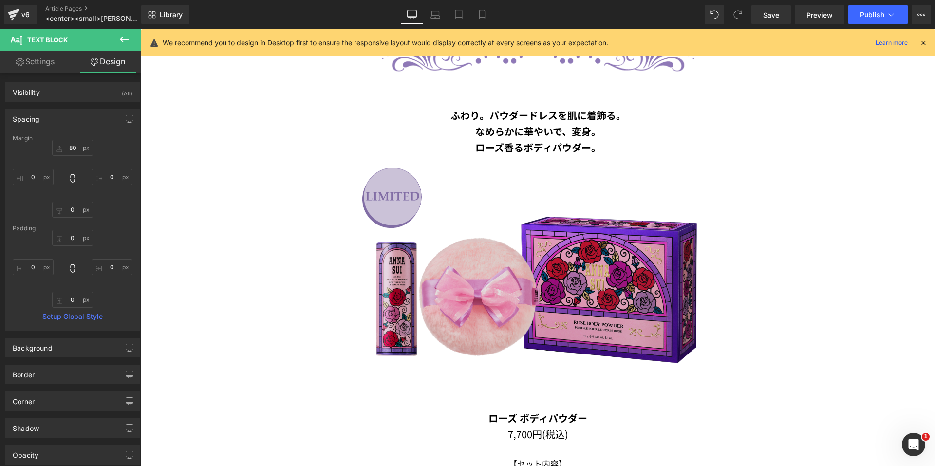
type input "0"
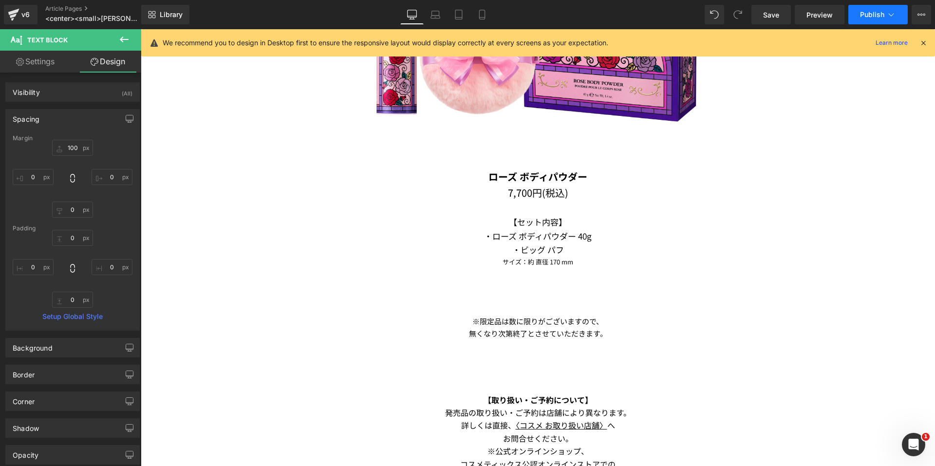
click at [863, 18] on span "Publish" at bounding box center [872, 15] width 24 height 8
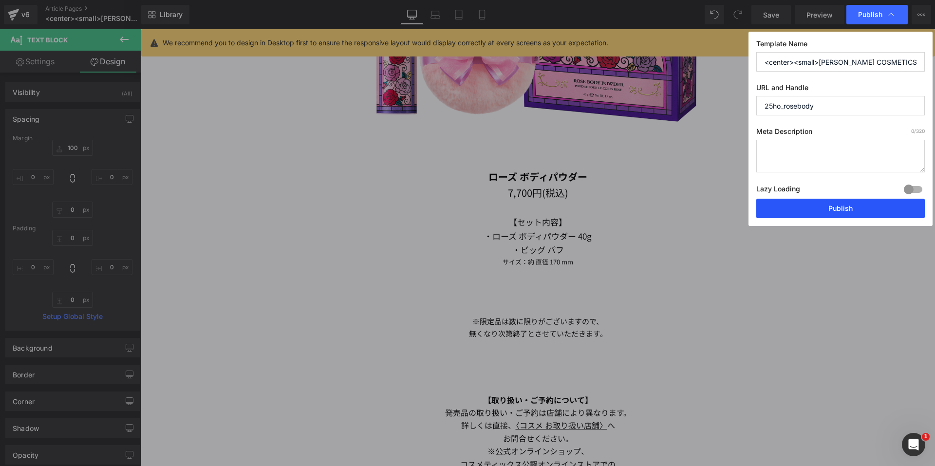
click at [793, 201] on button "Publish" at bounding box center [841, 208] width 169 height 19
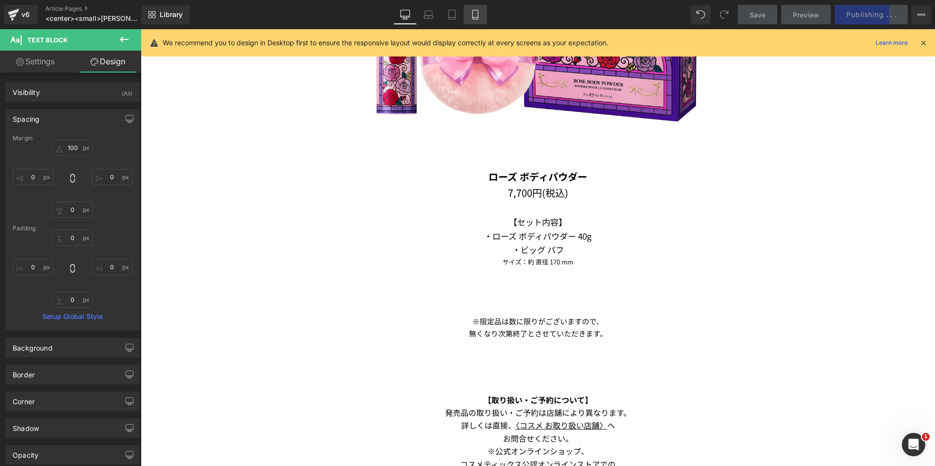
click at [472, 13] on icon at bounding box center [476, 15] width 10 height 10
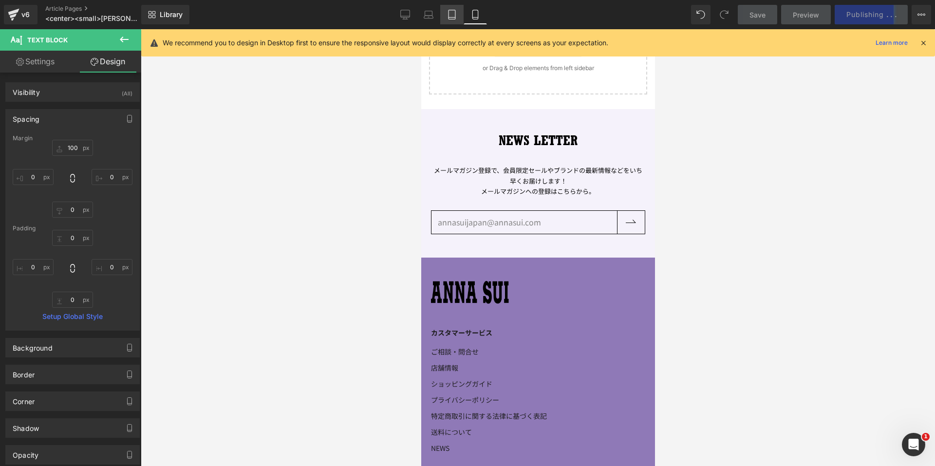
type input "80"
type input "-20"
type input "0"
type input "-20"
type input "0"
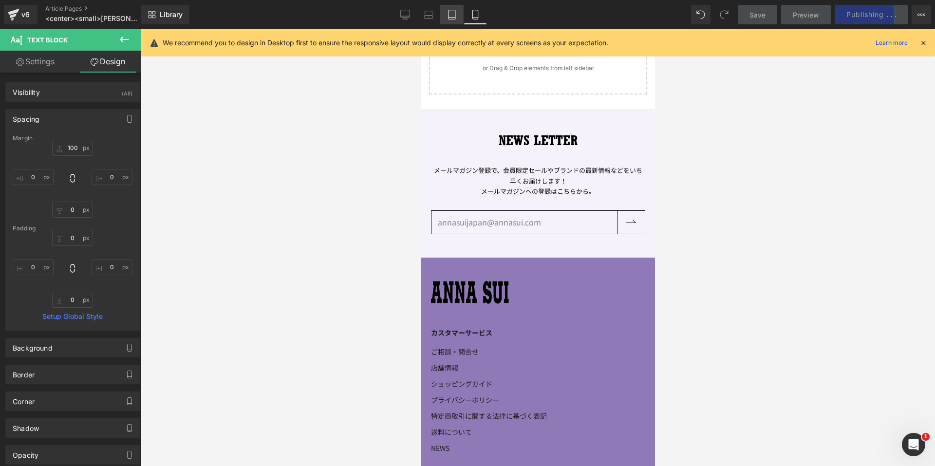
type input "0"
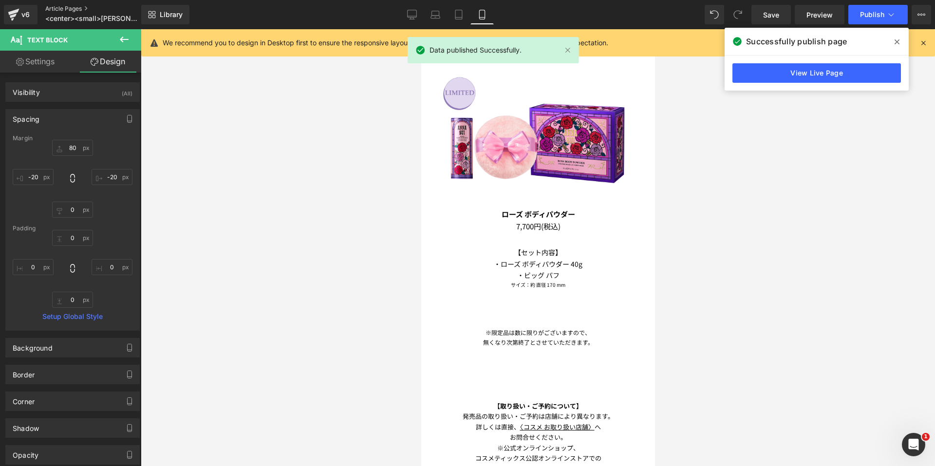
click at [61, 7] on link "Article Pages" at bounding box center [101, 9] width 112 height 8
